Goal: Task Accomplishment & Management: Manage account settings

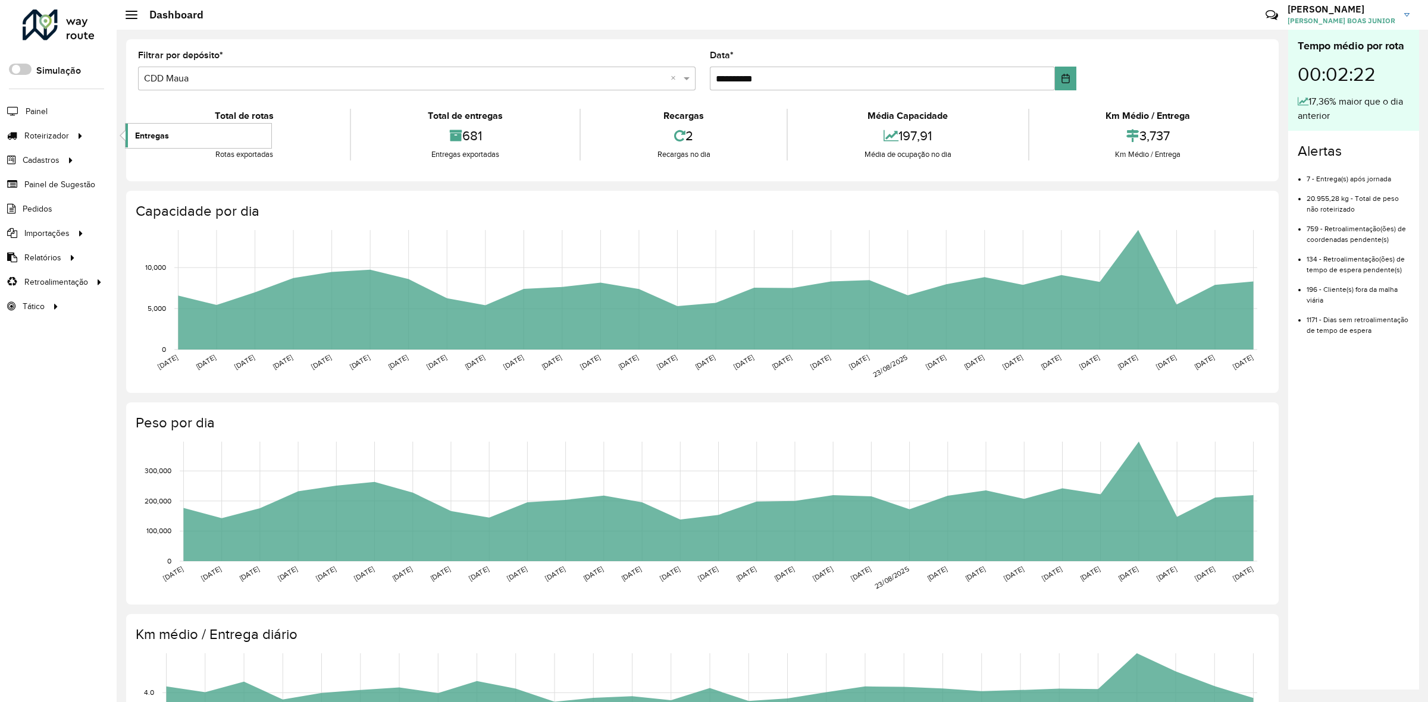
click at [150, 136] on span "Entregas" at bounding box center [152, 136] width 34 height 12
click at [168, 132] on span "Entregas" at bounding box center [152, 136] width 34 height 12
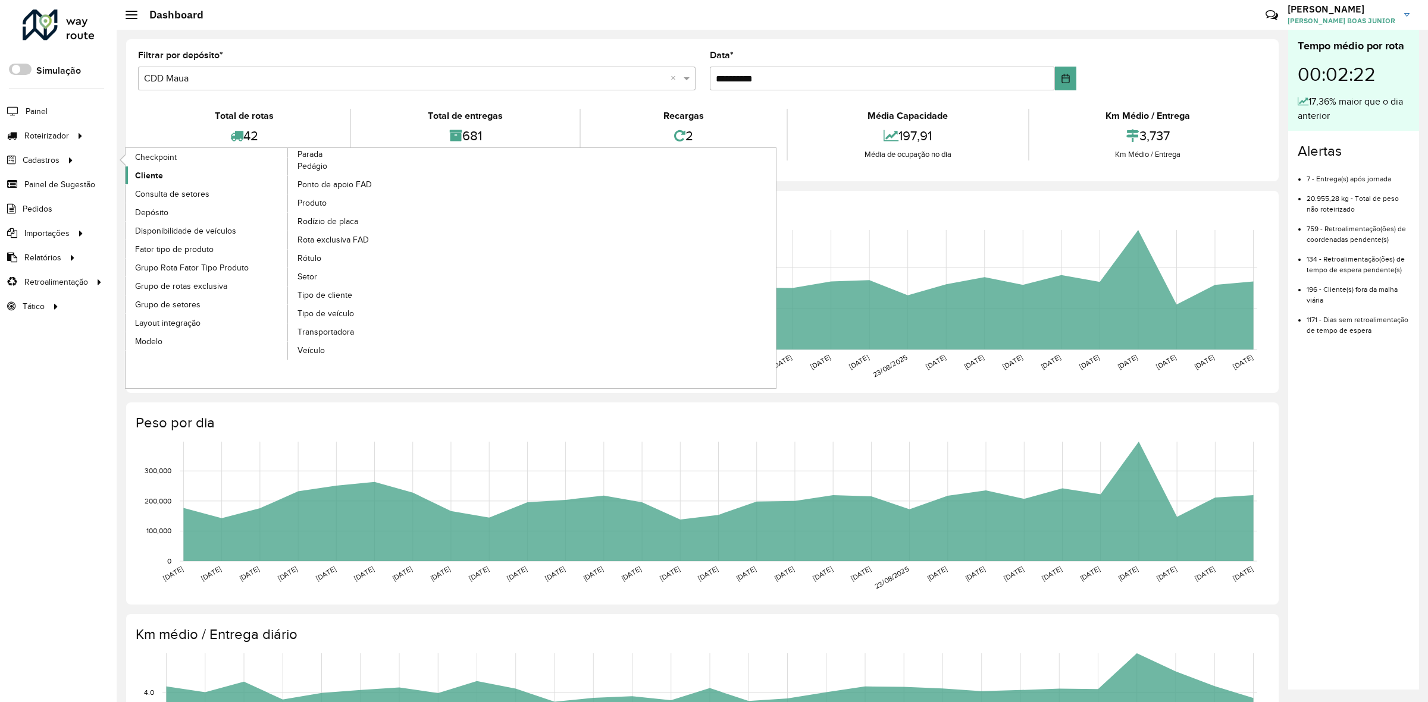
click at [161, 182] on span "Cliente" at bounding box center [149, 176] width 28 height 12
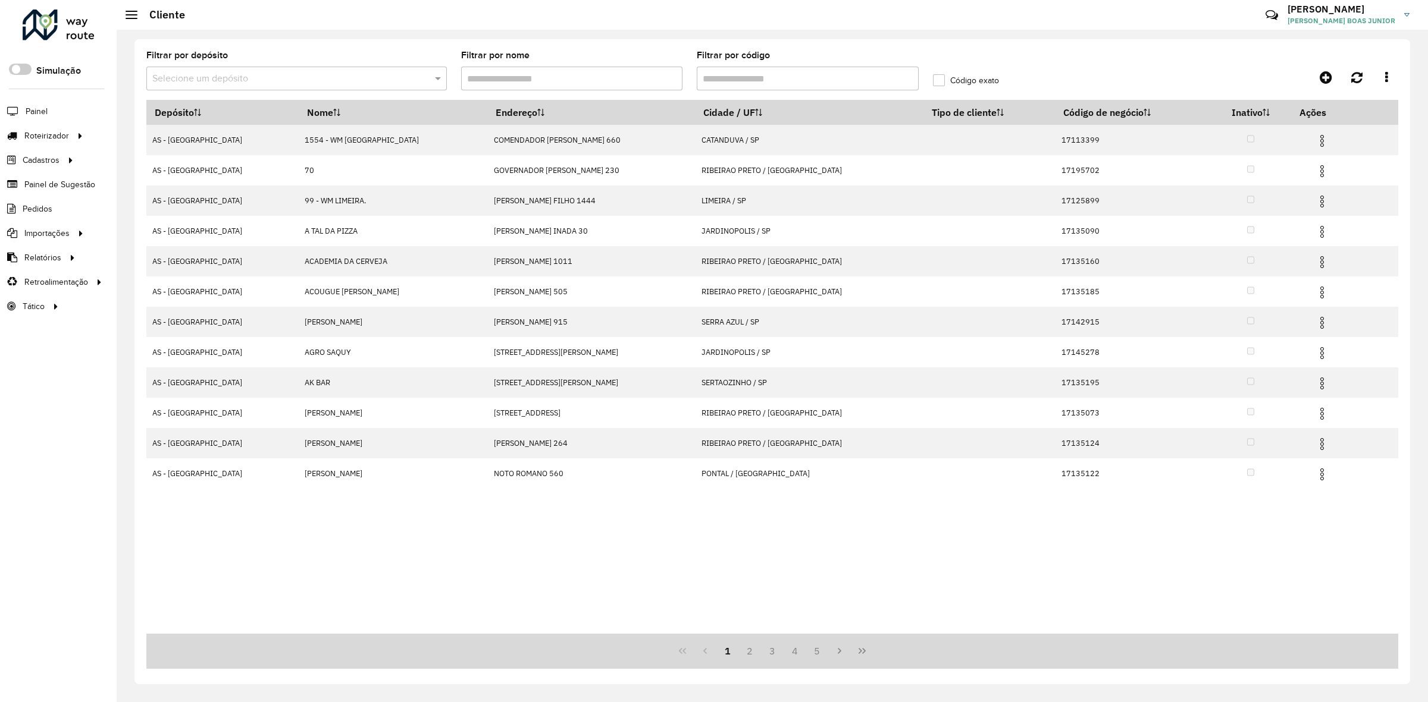
click at [396, 78] on input "text" at bounding box center [284, 79] width 265 height 14
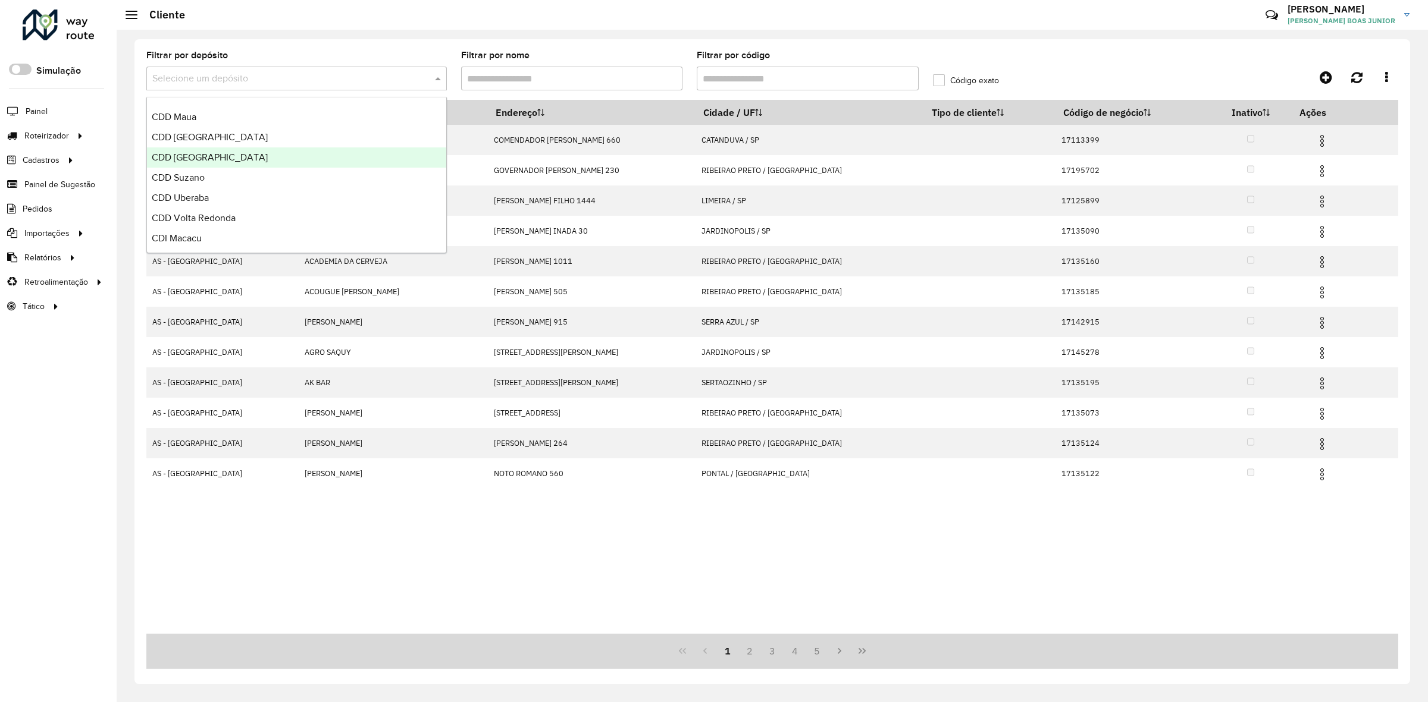
scroll to position [120, 0]
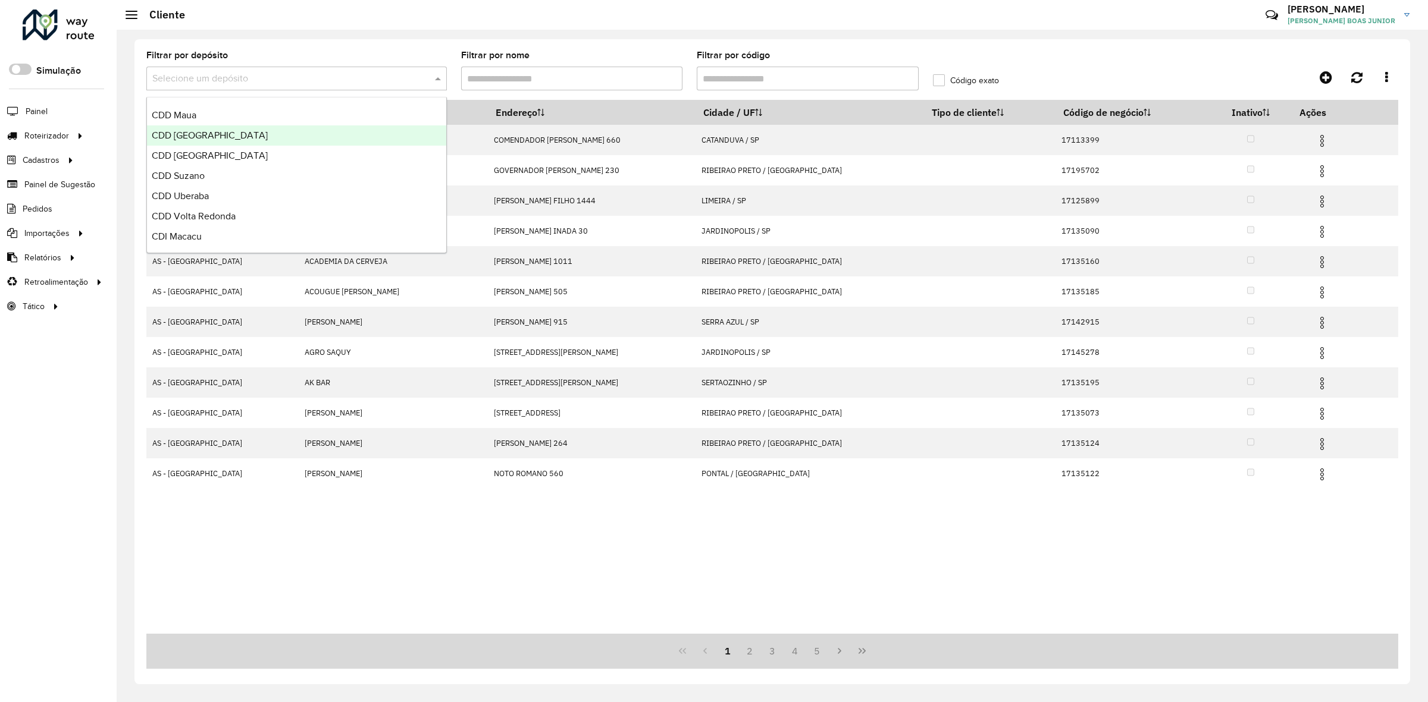
click at [241, 128] on div "CDD [GEOGRAPHIC_DATA]" at bounding box center [296, 136] width 299 height 20
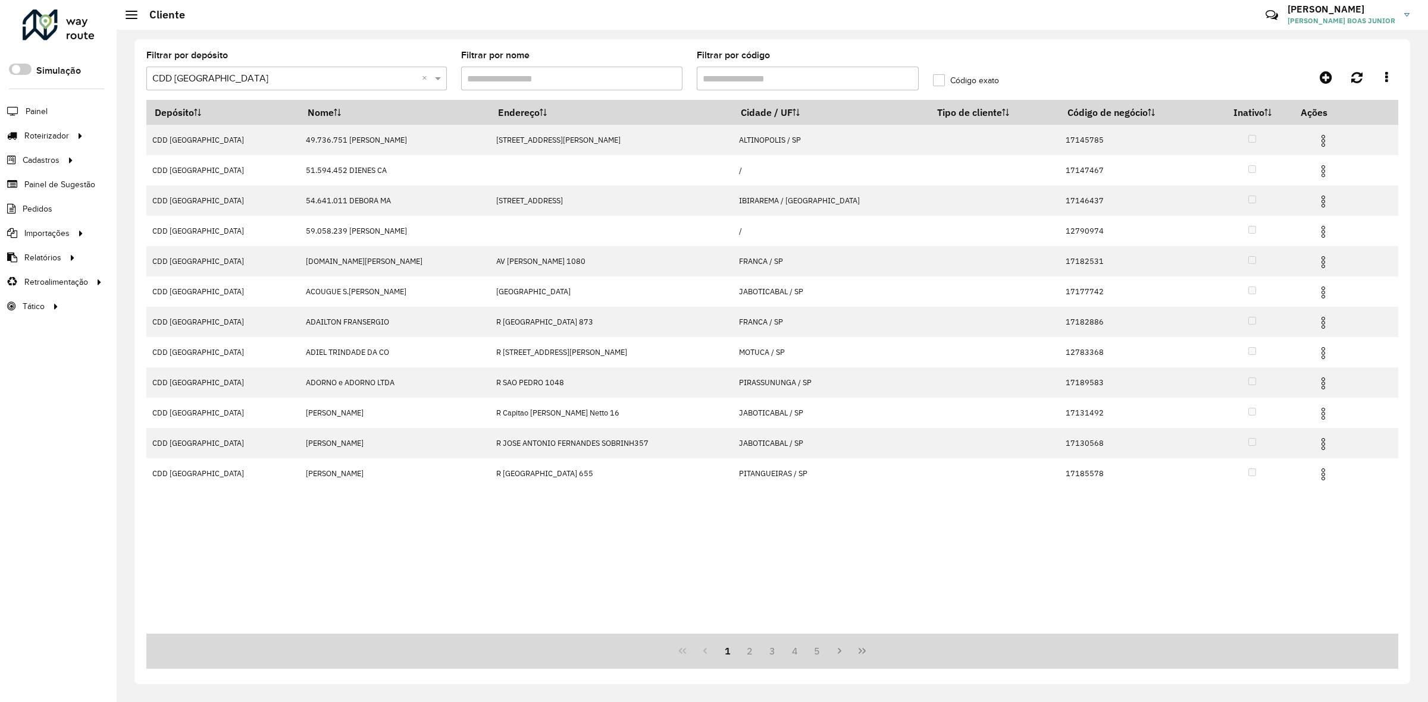
click at [780, 76] on input "Filtrar por código" at bounding box center [808, 79] width 222 height 24
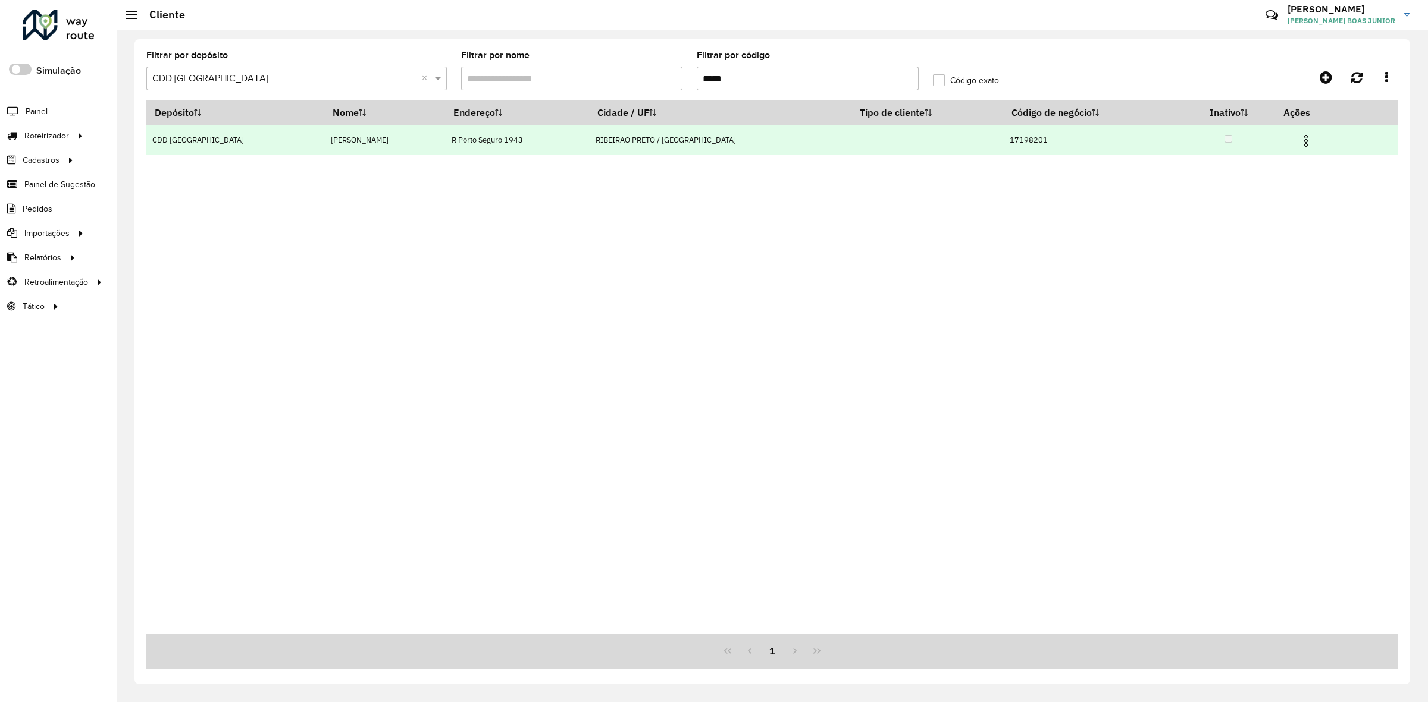
type input "*****"
click at [1325, 149] on td at bounding box center [1310, 140] width 71 height 30
click at [1298, 141] on img at bounding box center [1305, 141] width 14 height 14
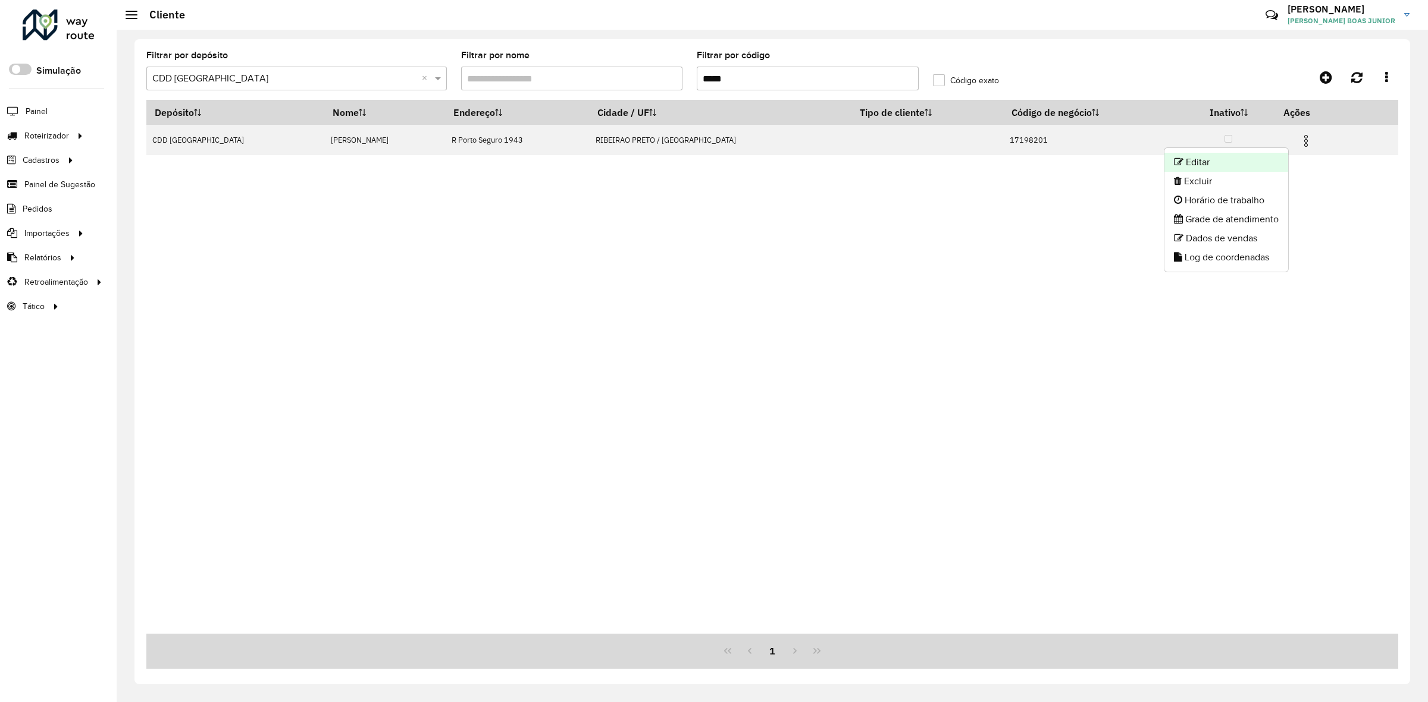
click at [1233, 158] on li "Editar" at bounding box center [1226, 162] width 124 height 19
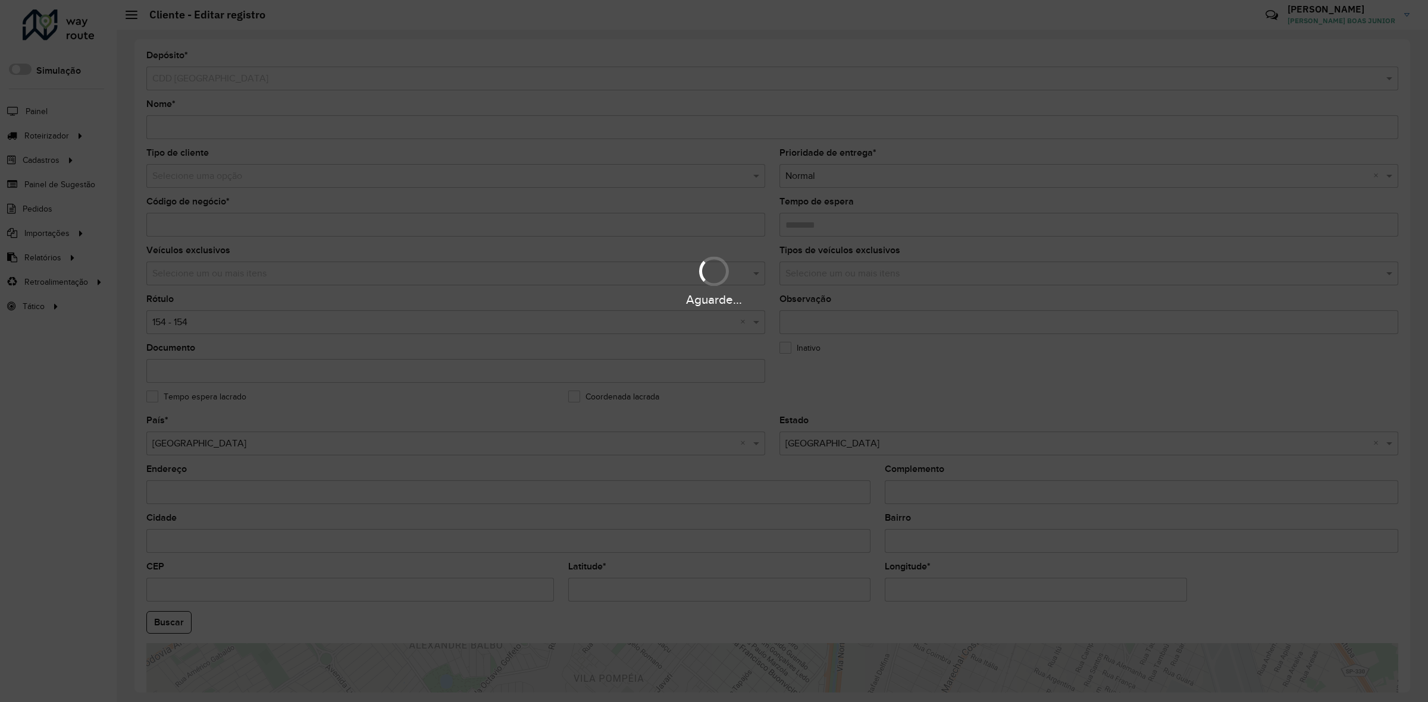
click at [203, 321] on div "Aguarde..." at bounding box center [714, 351] width 1428 height 702
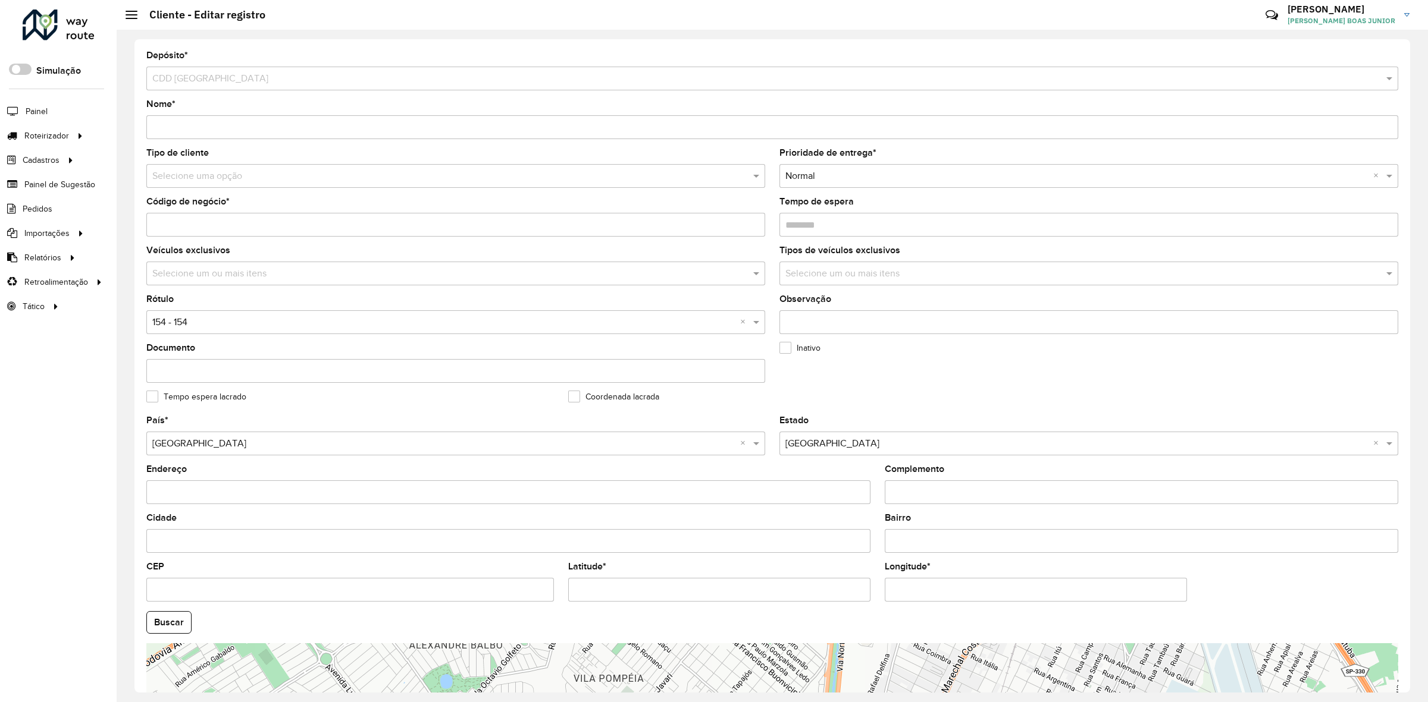
click at [203, 321] on input "text" at bounding box center [443, 323] width 583 height 14
click at [162, 324] on input "****" at bounding box center [443, 323] width 583 height 14
type input "*****"
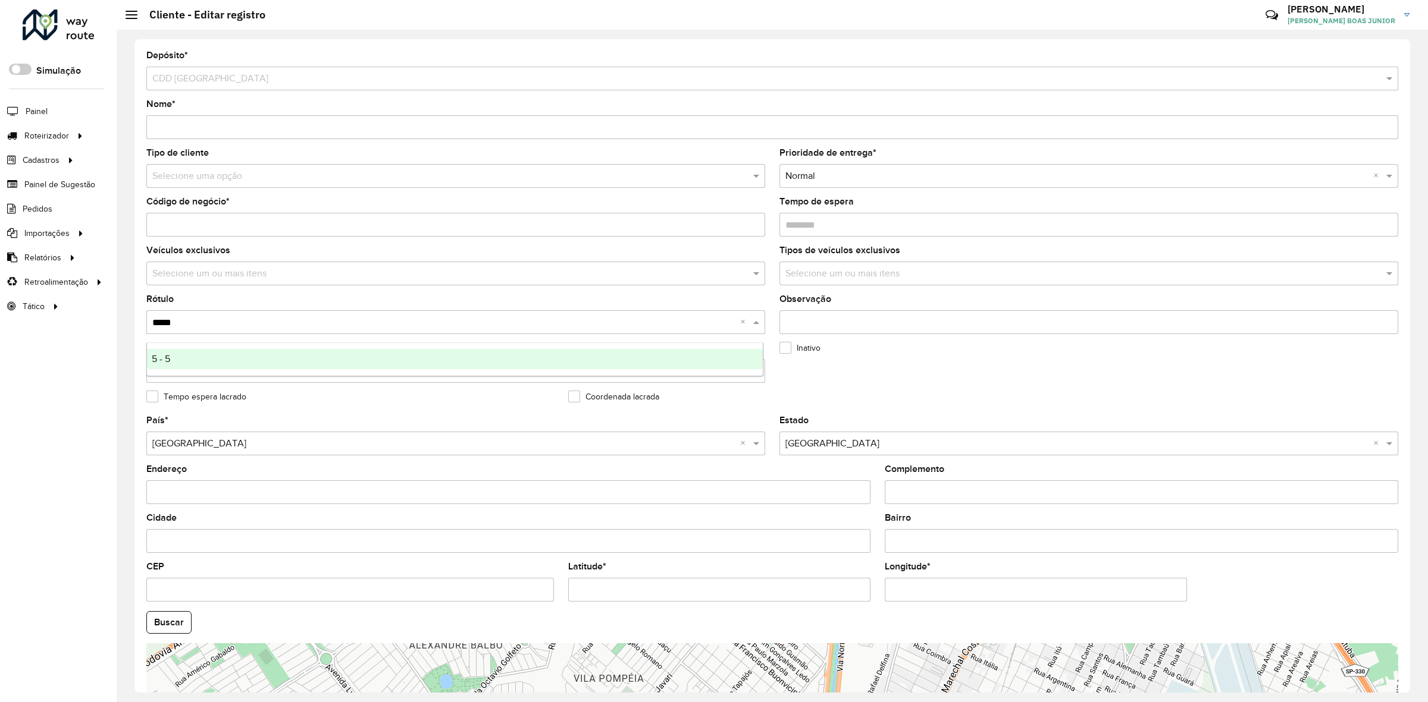
click at [174, 363] on div "5 - 5" at bounding box center [455, 359] width 616 height 20
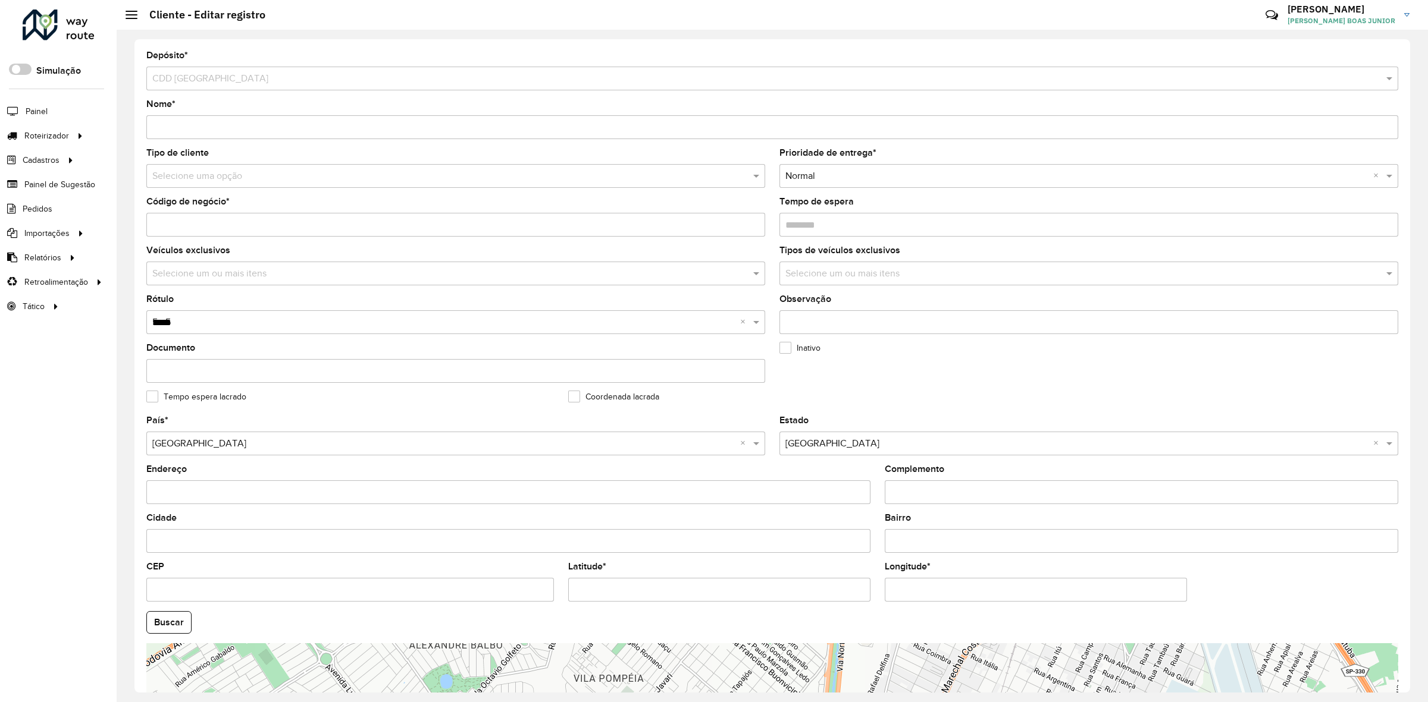
click at [180, 179] on input "text" at bounding box center [443, 177] width 583 height 14
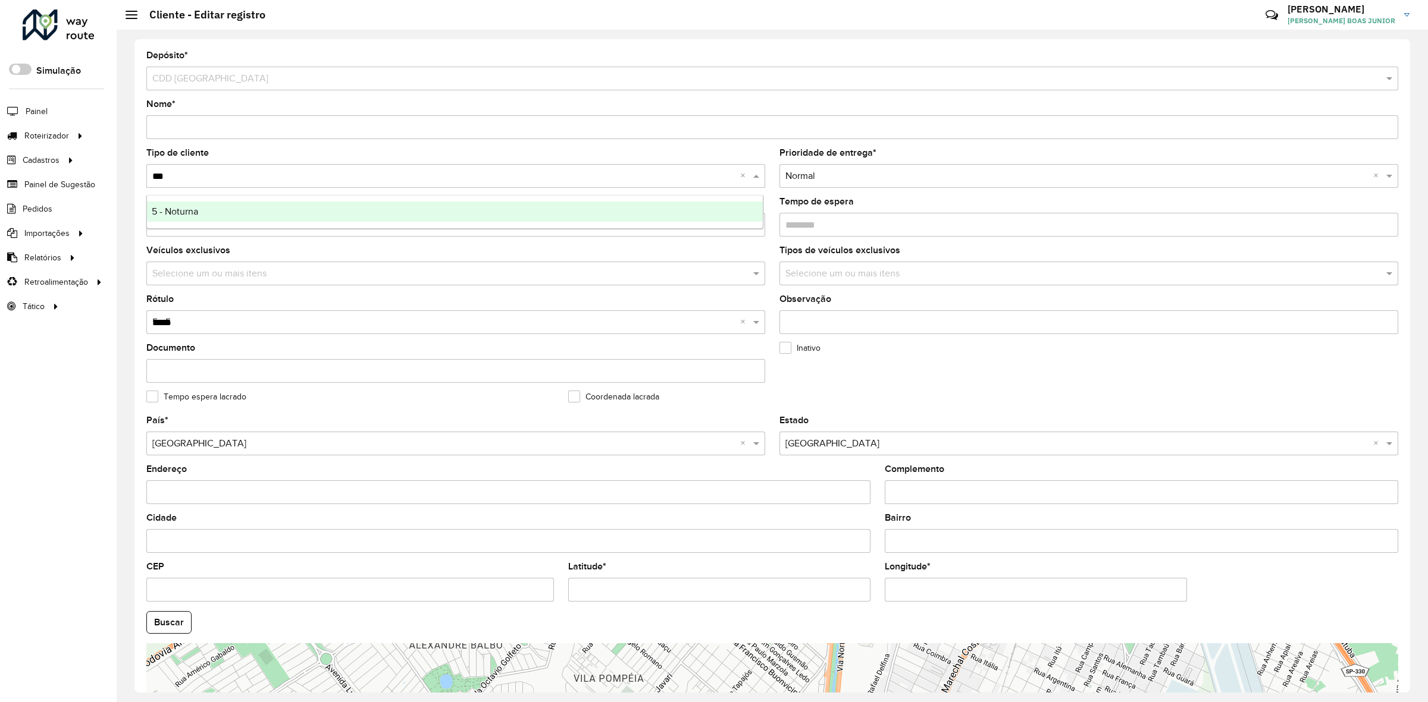
type input "****"
click at [198, 212] on span "5 - Noturna" at bounding box center [175, 211] width 46 height 10
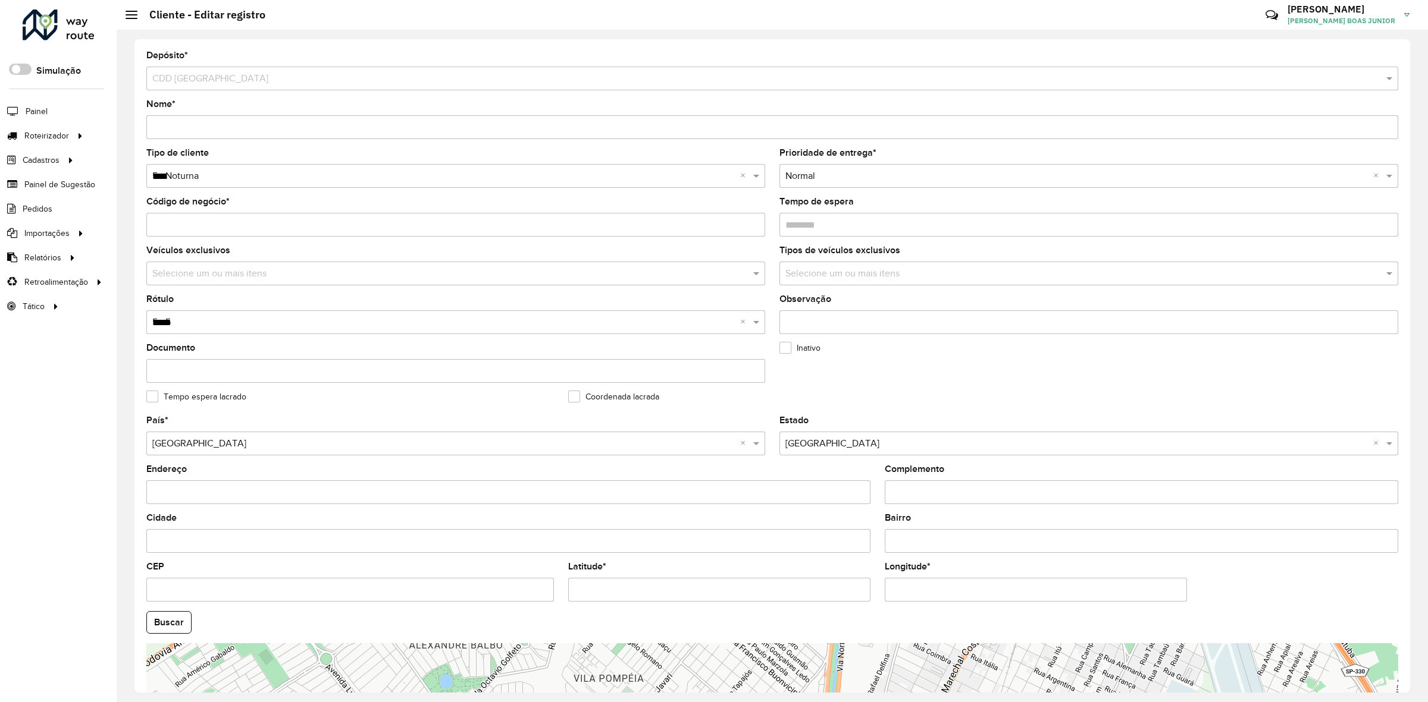
click at [144, 221] on formly-field "Código de negócio *" at bounding box center [455, 221] width 633 height 49
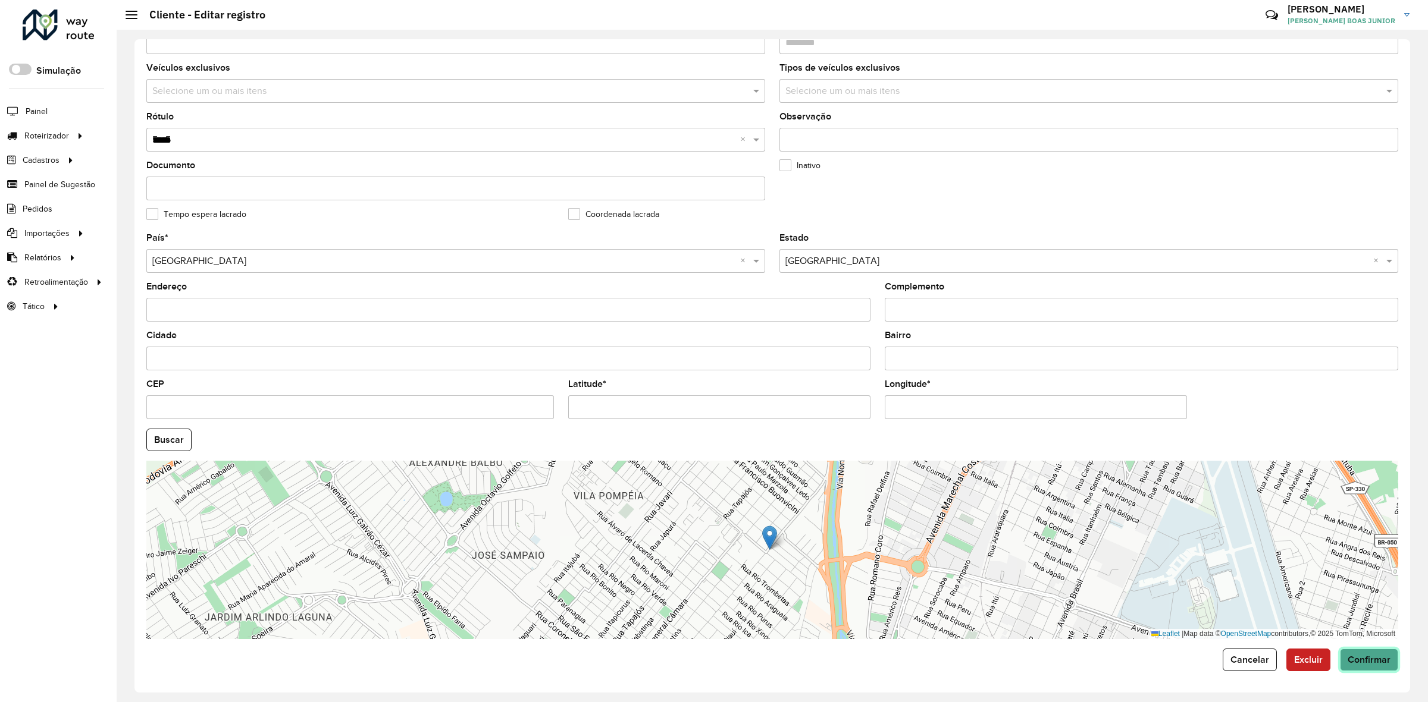
click at [1363, 658] on span "Confirmar" at bounding box center [1368, 660] width 43 height 10
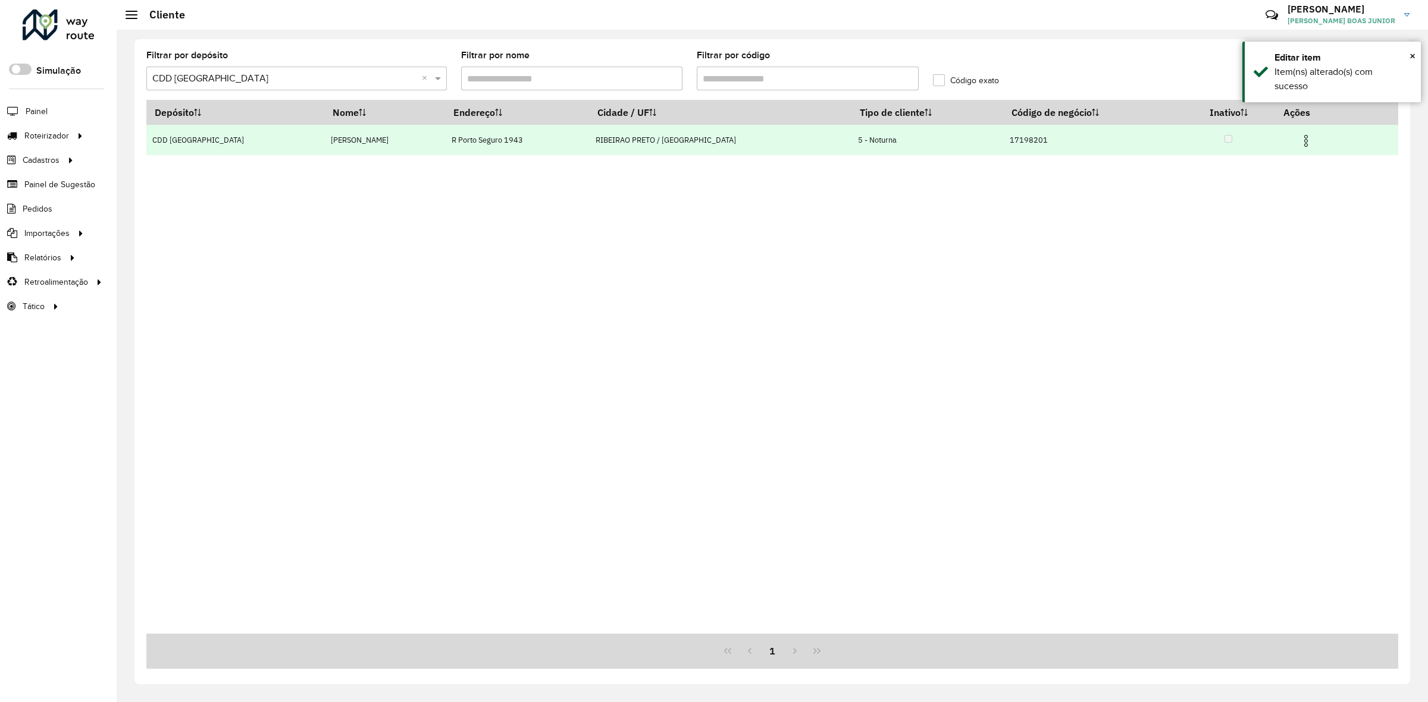
click at [1286, 141] on td at bounding box center [1310, 140] width 71 height 30
click at [1298, 147] on img at bounding box center [1305, 141] width 14 height 14
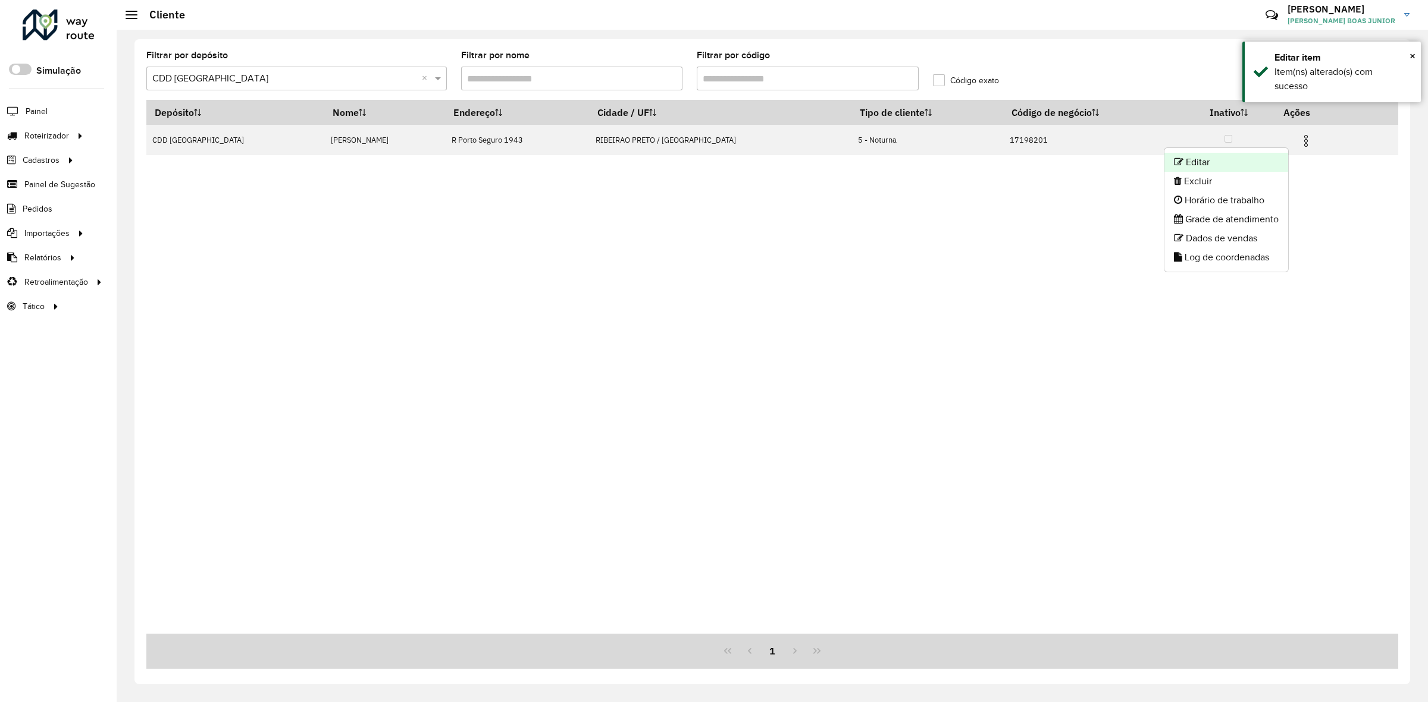
click at [1241, 168] on li "Editar" at bounding box center [1226, 162] width 124 height 19
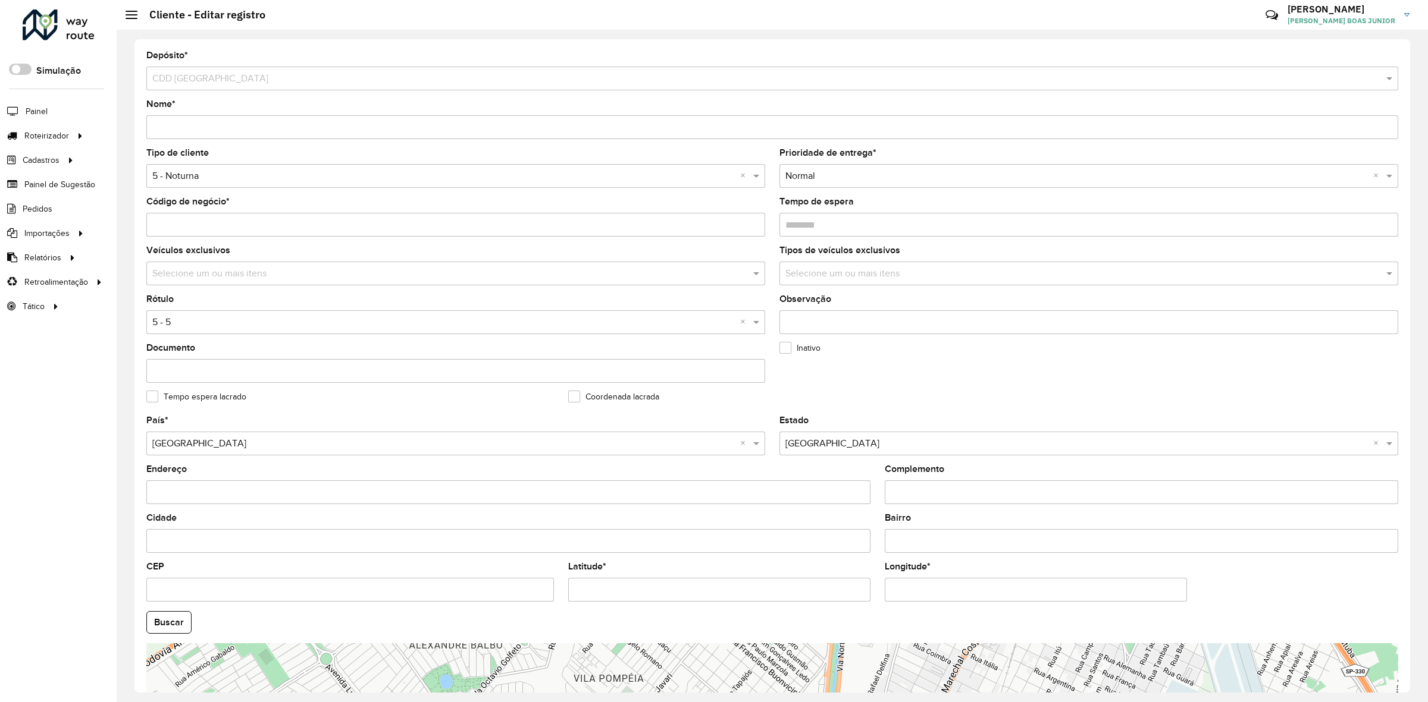
scroll to position [188, 0]
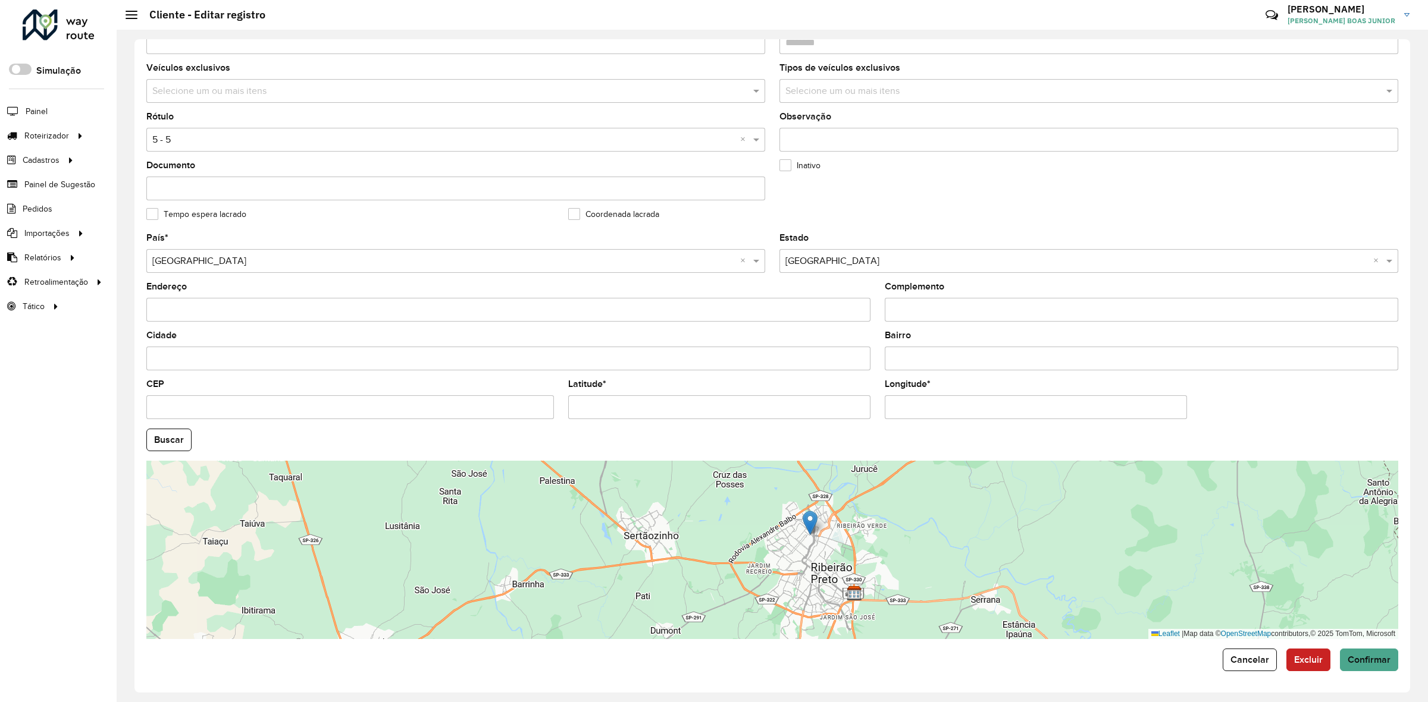
drag, startPoint x: 861, startPoint y: 543, endPoint x: 858, endPoint y: 537, distance: 6.7
click at [858, 537] on div "Leaflet | Map data © OpenStreetMap contributors,© 2025 TomTom, Microsoft" at bounding box center [771, 550] width 1251 height 178
click at [1366, 662] on span "Confirmar" at bounding box center [1368, 660] width 43 height 10
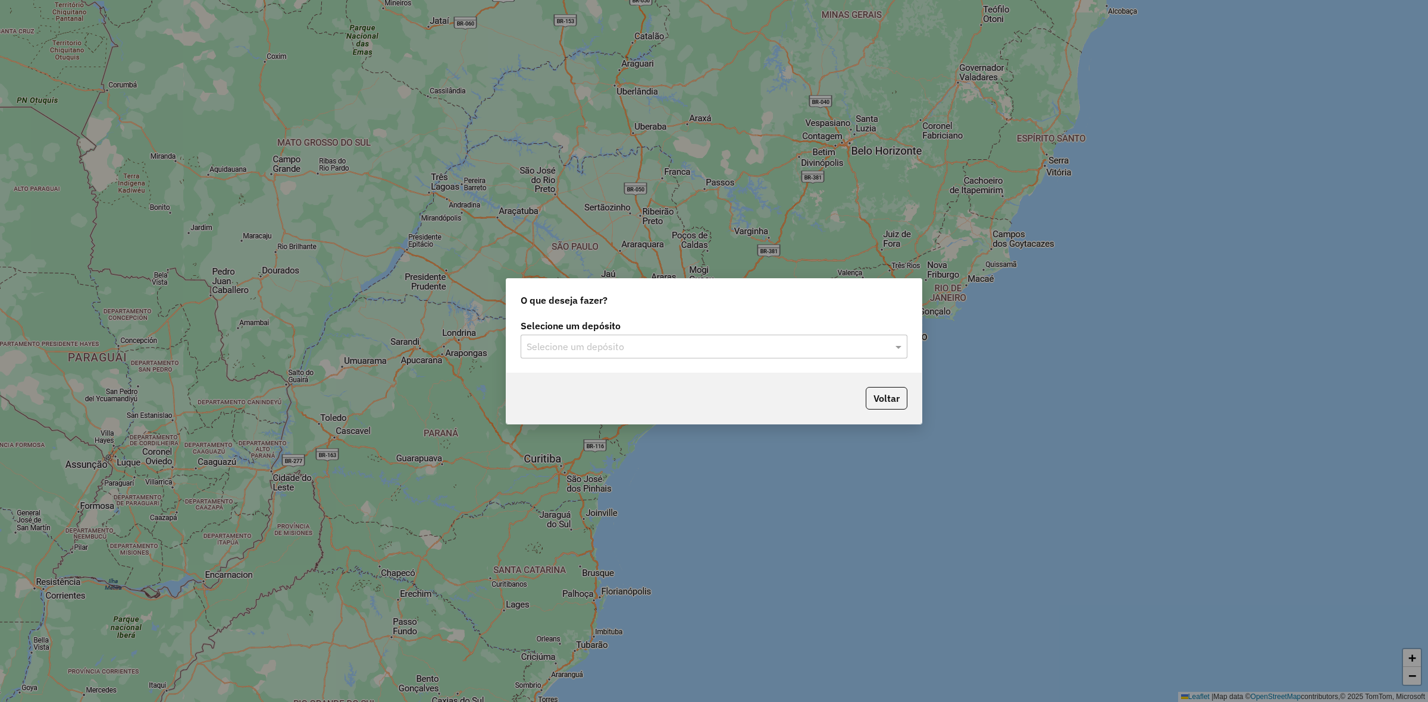
click at [619, 352] on input "text" at bounding box center [701, 347] width 351 height 14
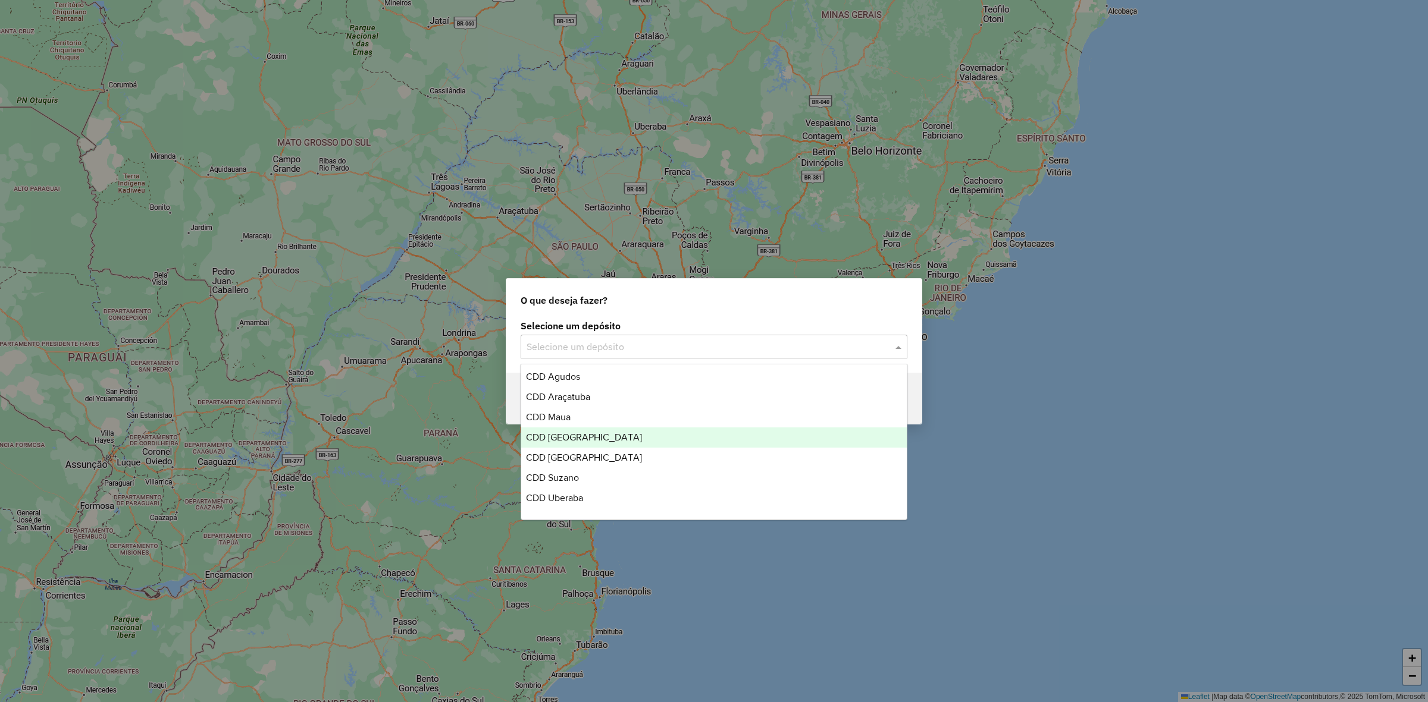
scroll to position [120, 0]
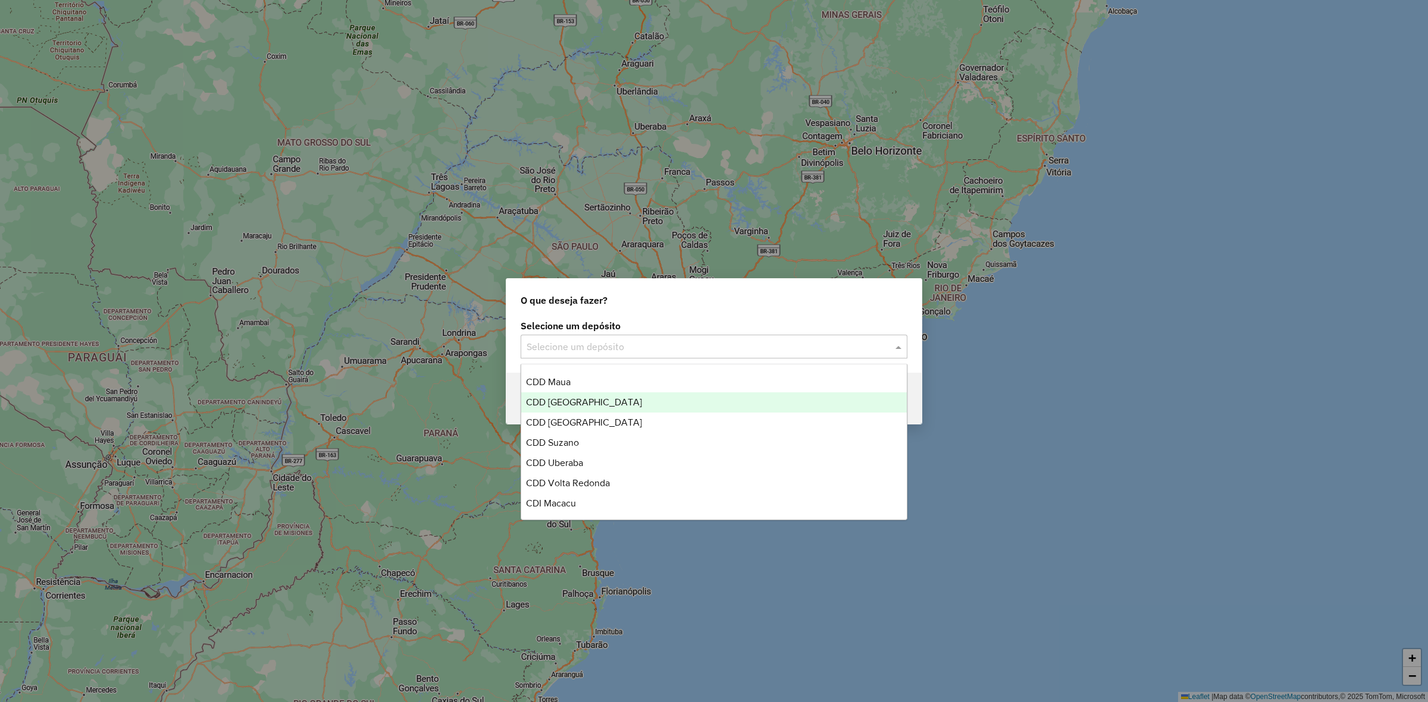
click at [608, 403] on div "CDD [GEOGRAPHIC_DATA]" at bounding box center [713, 403] width 385 height 20
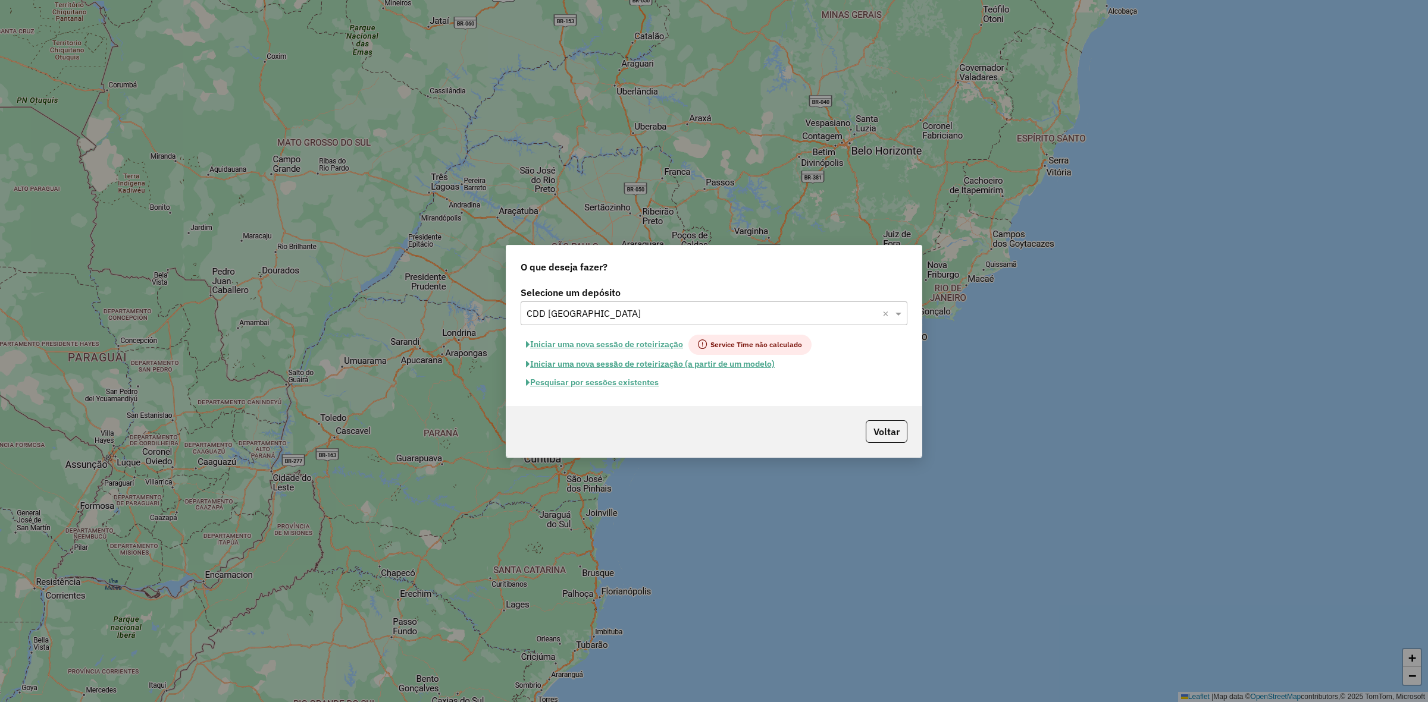
click at [603, 384] on button "Pesquisar por sessões existentes" at bounding box center [591, 383] width 143 height 18
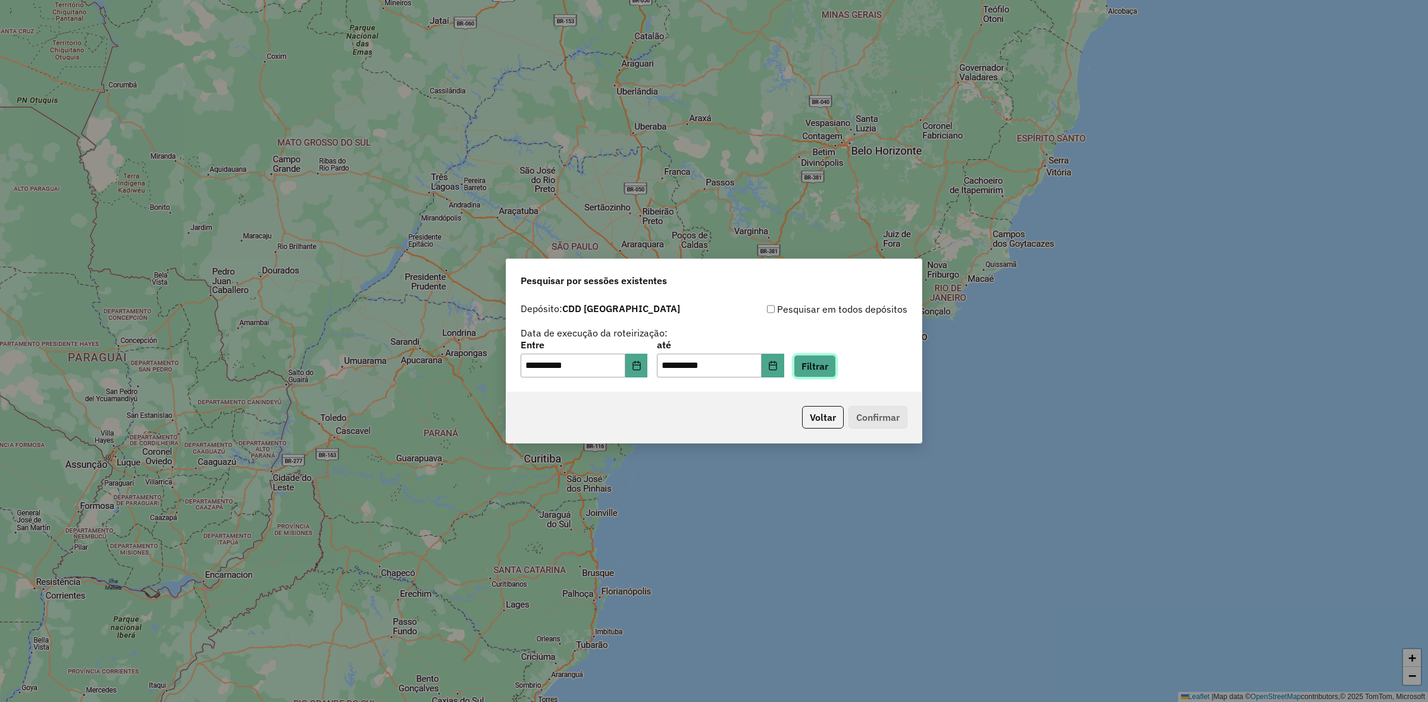
click at [813, 372] on button "Filtrar" at bounding box center [814, 366] width 42 height 23
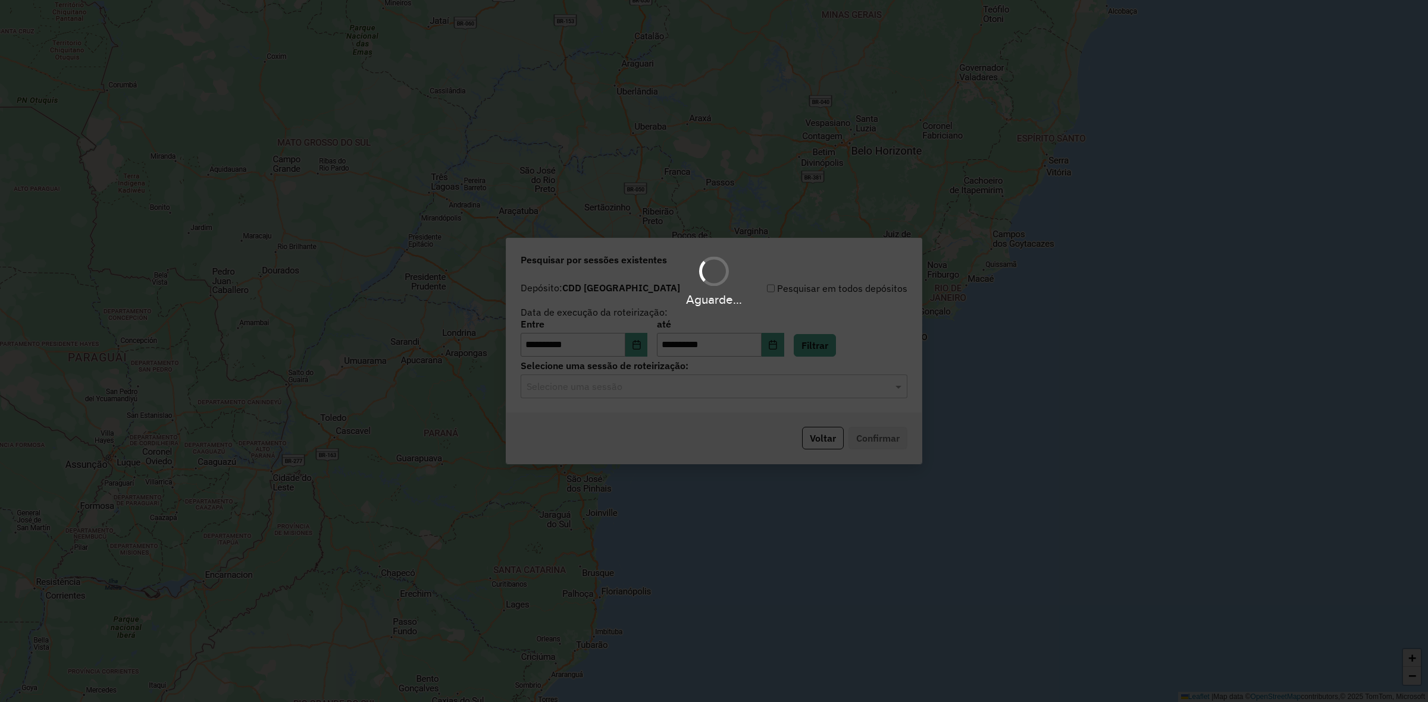
click at [663, 385] on input "text" at bounding box center [701, 387] width 351 height 14
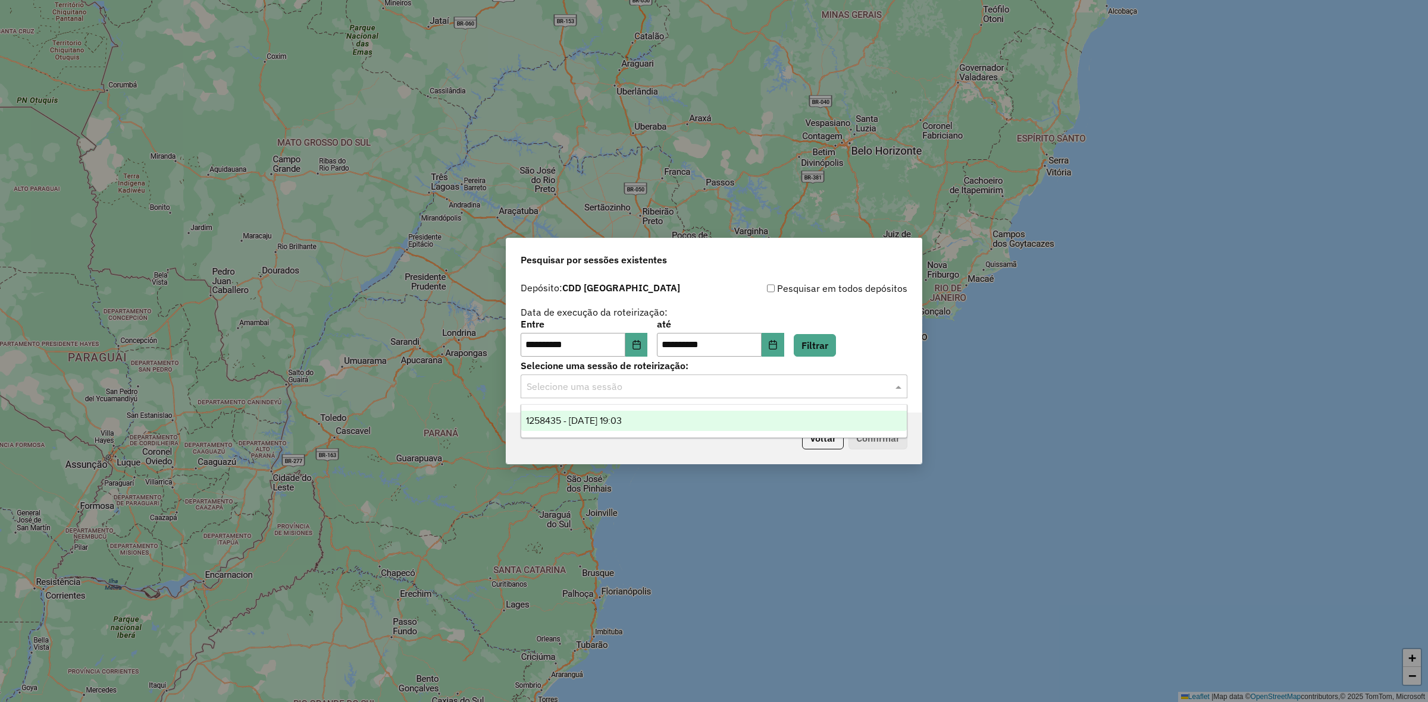
click at [653, 408] on ng-dropdown-panel "1258435 - 03/09/2025 19:03" at bounding box center [713, 421] width 387 height 34
click at [656, 419] on div "1258435 - 03/09/2025 19:03" at bounding box center [713, 421] width 385 height 20
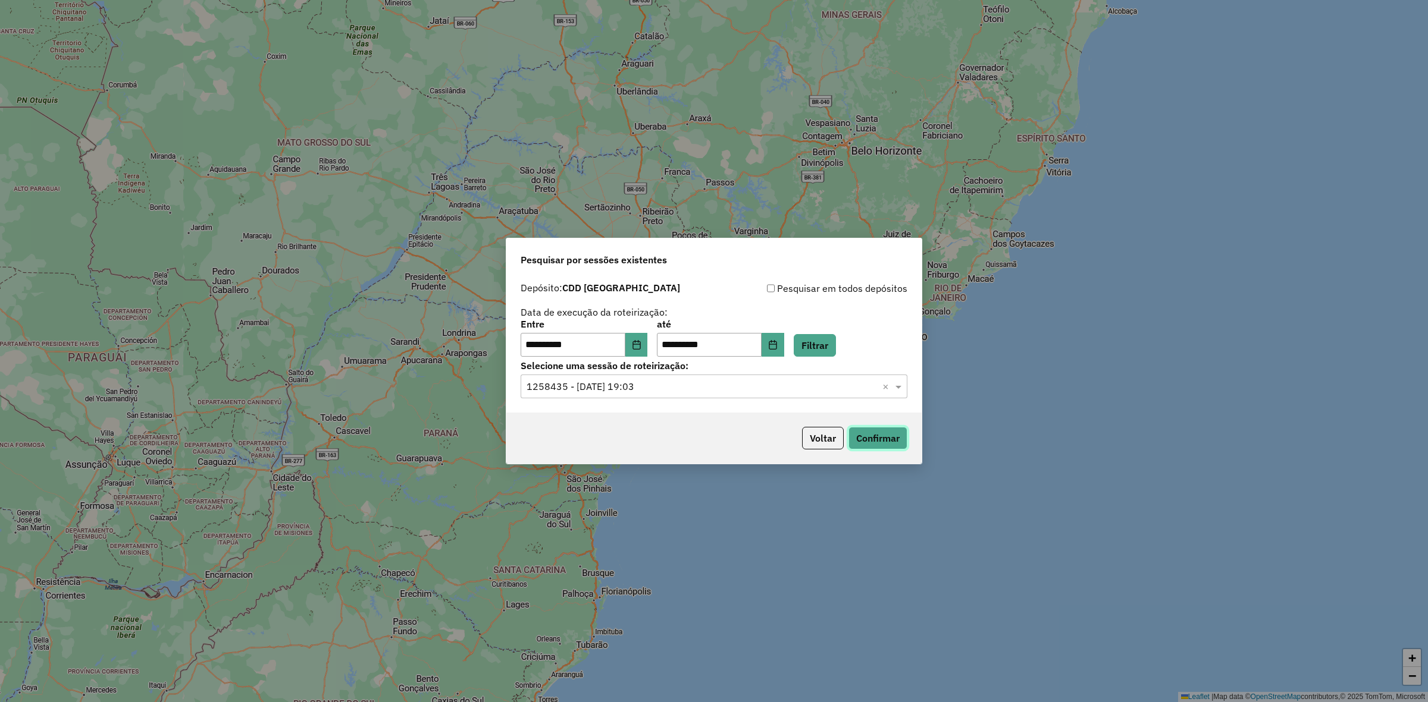
click at [874, 441] on button "Confirmar" at bounding box center [877, 438] width 59 height 23
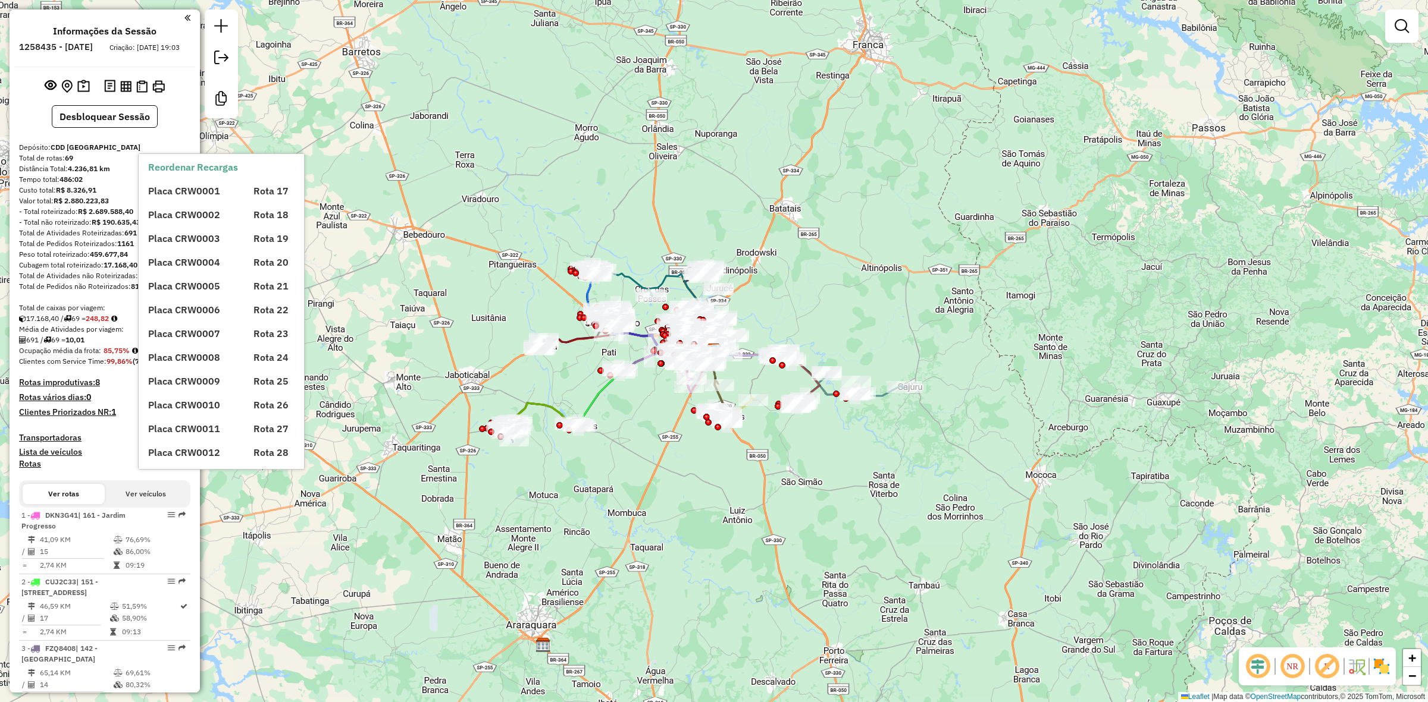
click at [178, 469] on h4 "Recargas: 14" at bounding box center [165, 464] width 49 height 10
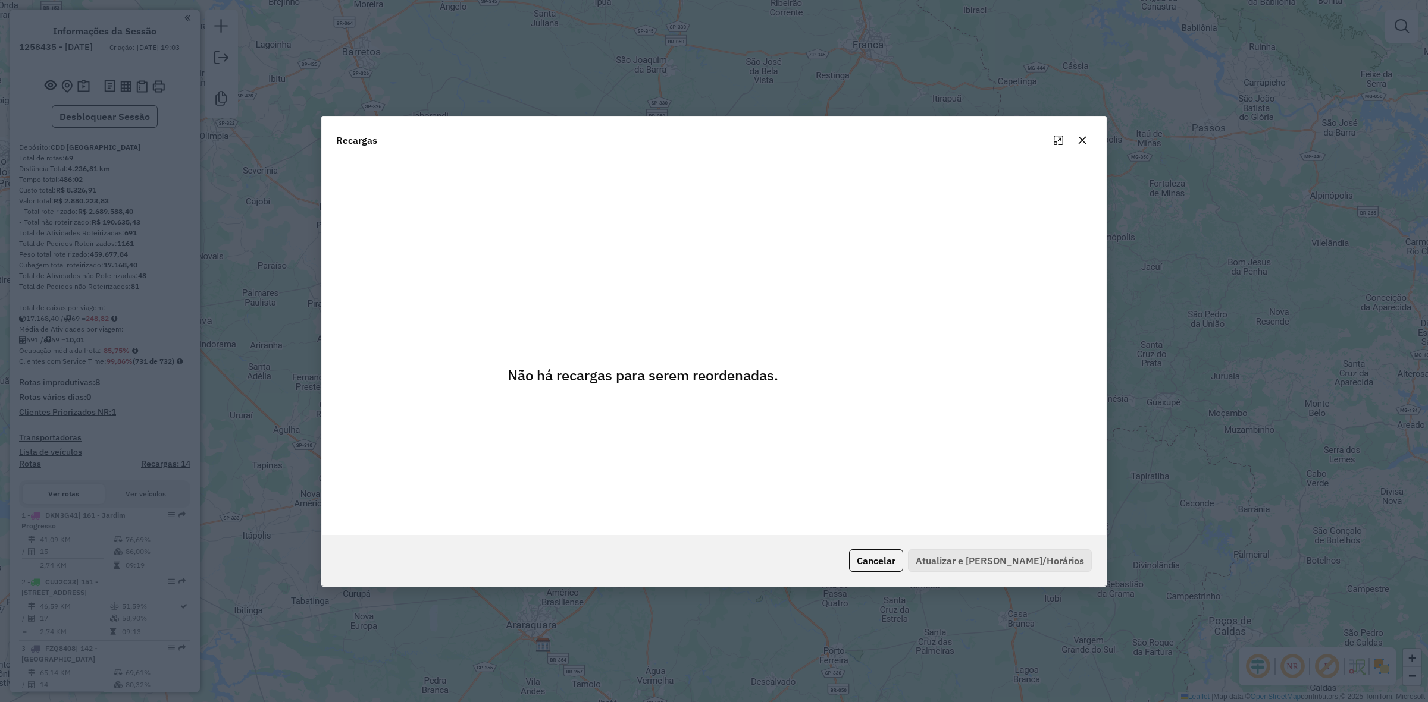
drag, startPoint x: 903, startPoint y: 560, endPoint x: 830, endPoint y: 550, distance: 73.9
click at [903, 561] on button "Cancelar" at bounding box center [876, 561] width 54 height 23
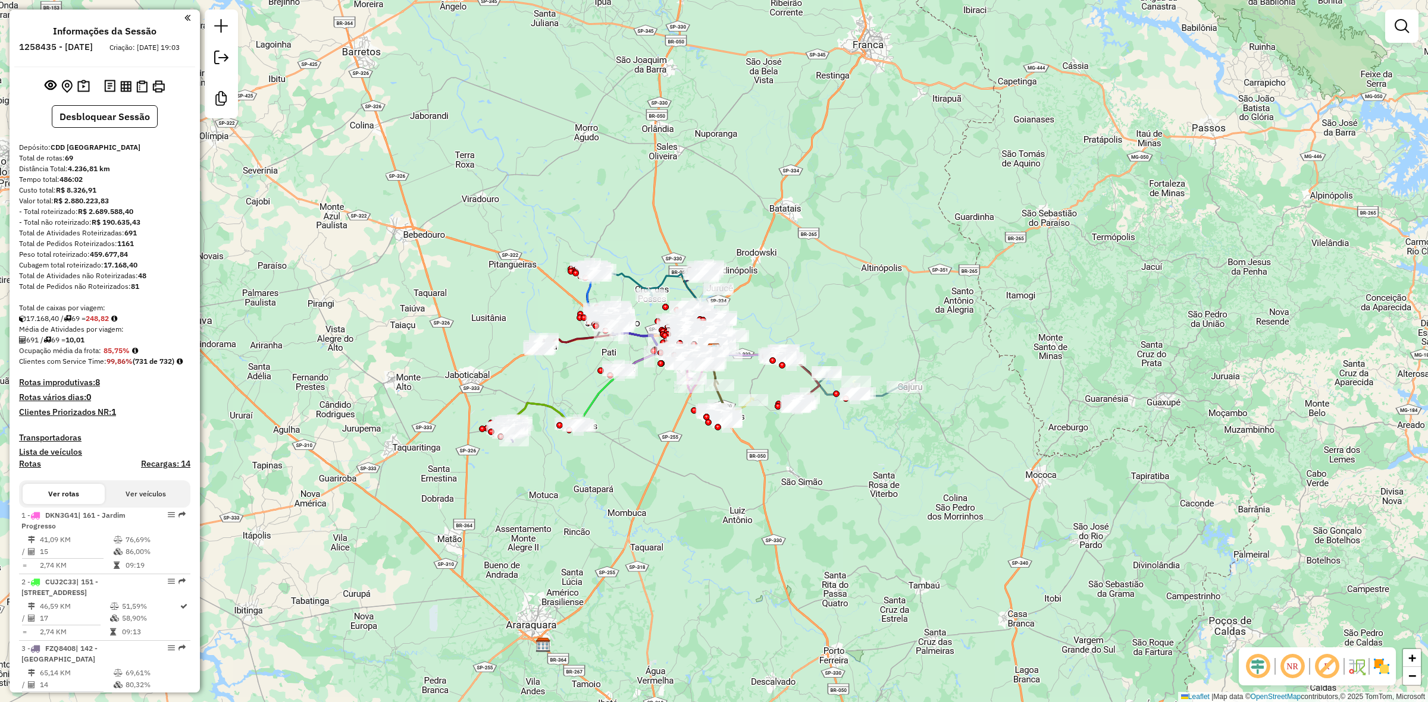
click at [179, 469] on h4 "Recargas: 14" at bounding box center [165, 464] width 49 height 10
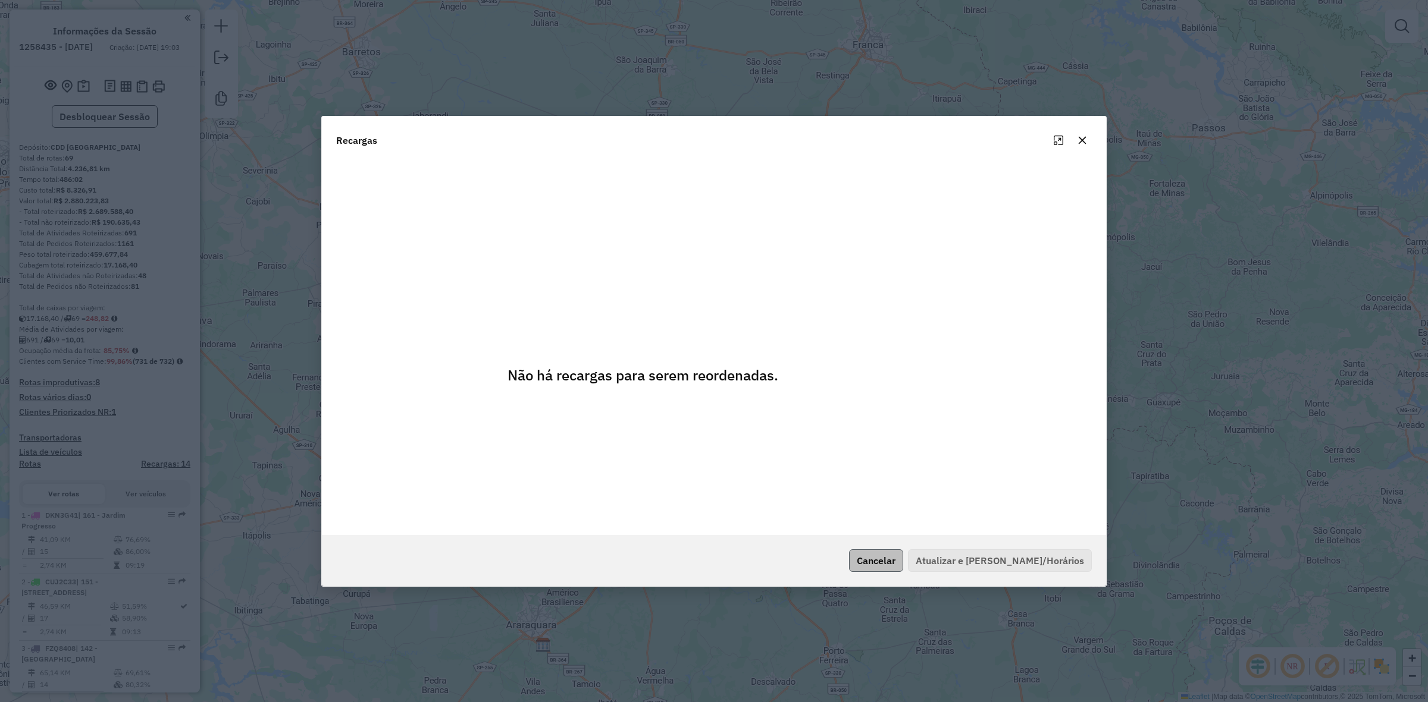
click at [903, 561] on button "Cancelar" at bounding box center [876, 561] width 54 height 23
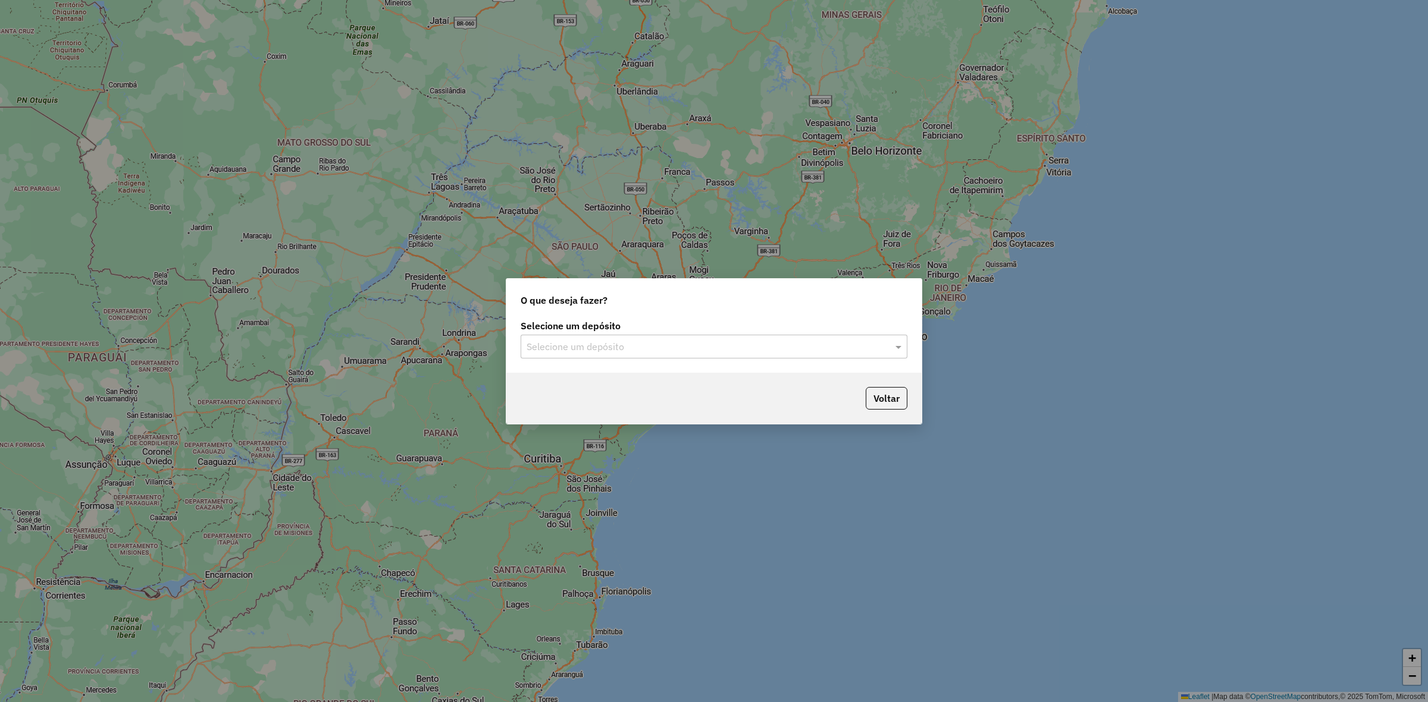
click at [575, 355] on div "Selecione um depósito" at bounding box center [713, 347] width 387 height 24
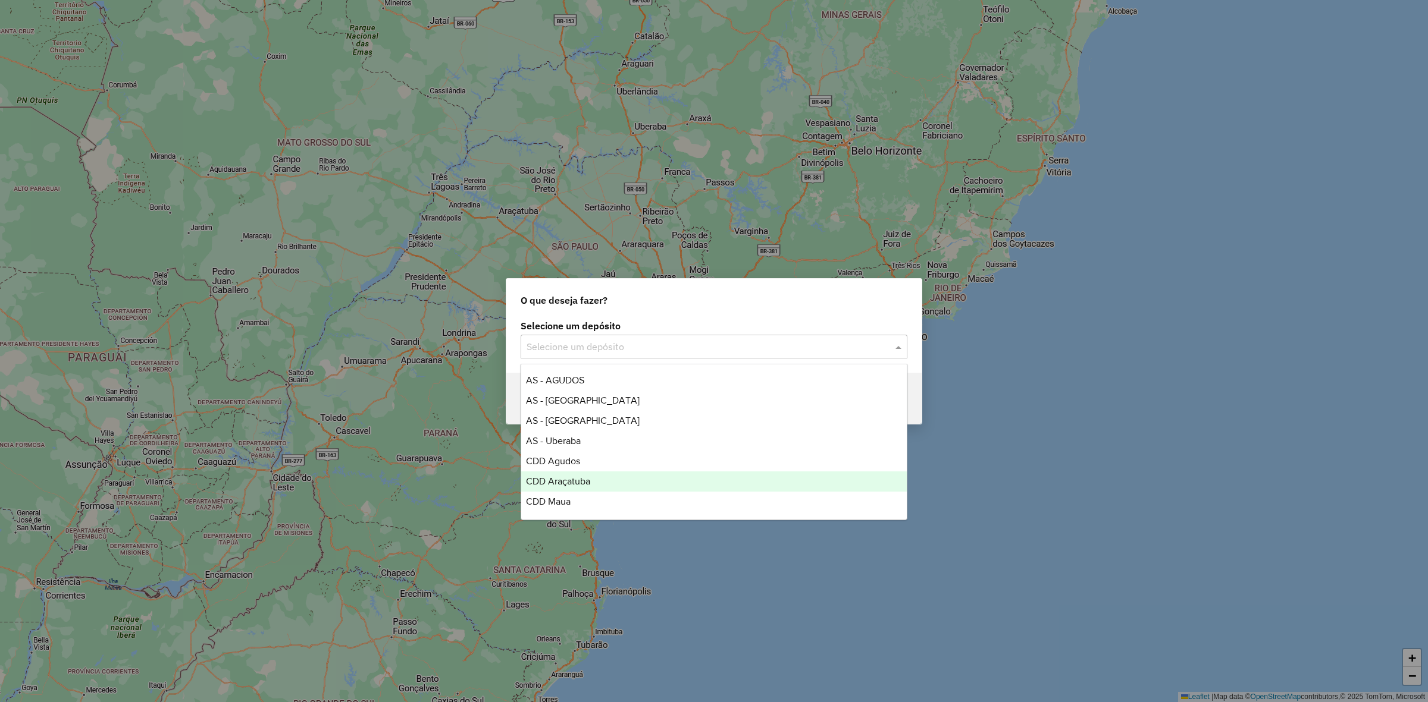
click at [578, 481] on span "CDD Araçatuba" at bounding box center [558, 481] width 64 height 10
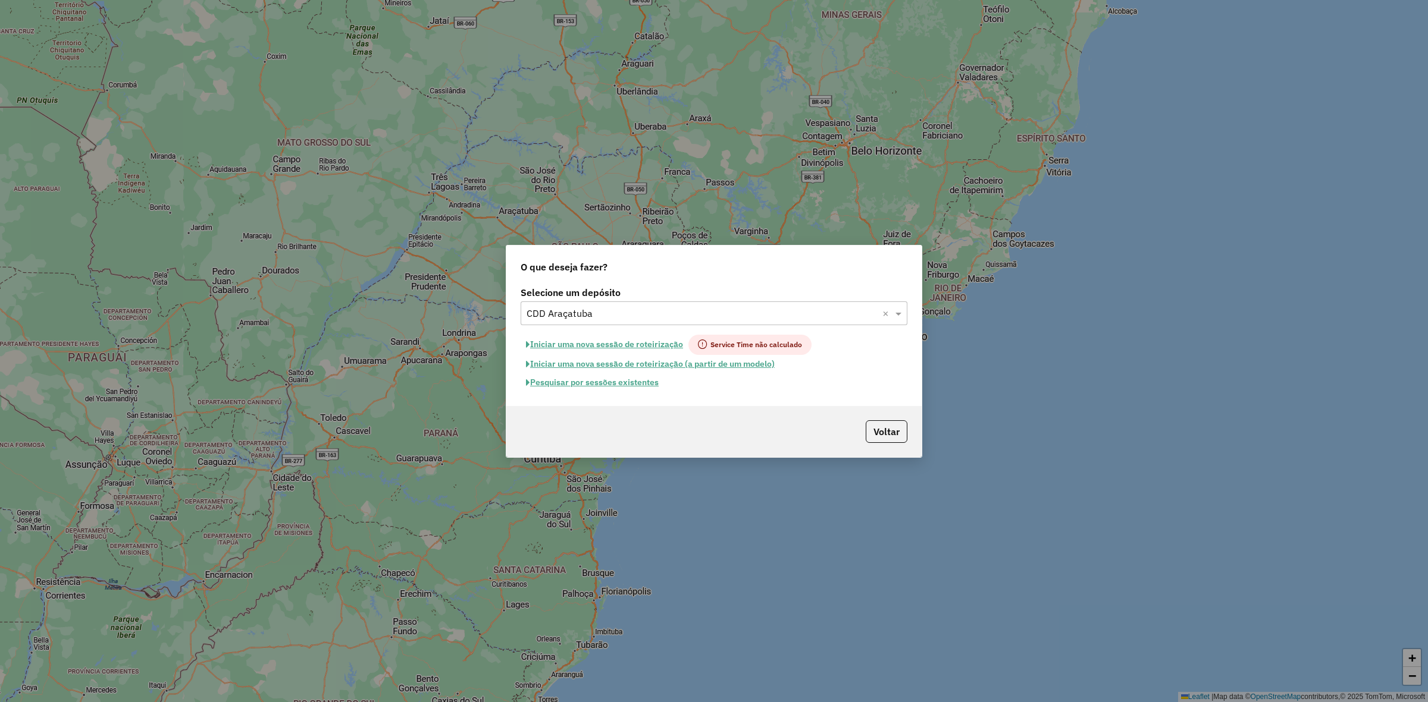
click at [611, 381] on button "Pesquisar por sessões existentes" at bounding box center [591, 383] width 143 height 18
